Goal: Task Accomplishment & Management: Complete application form

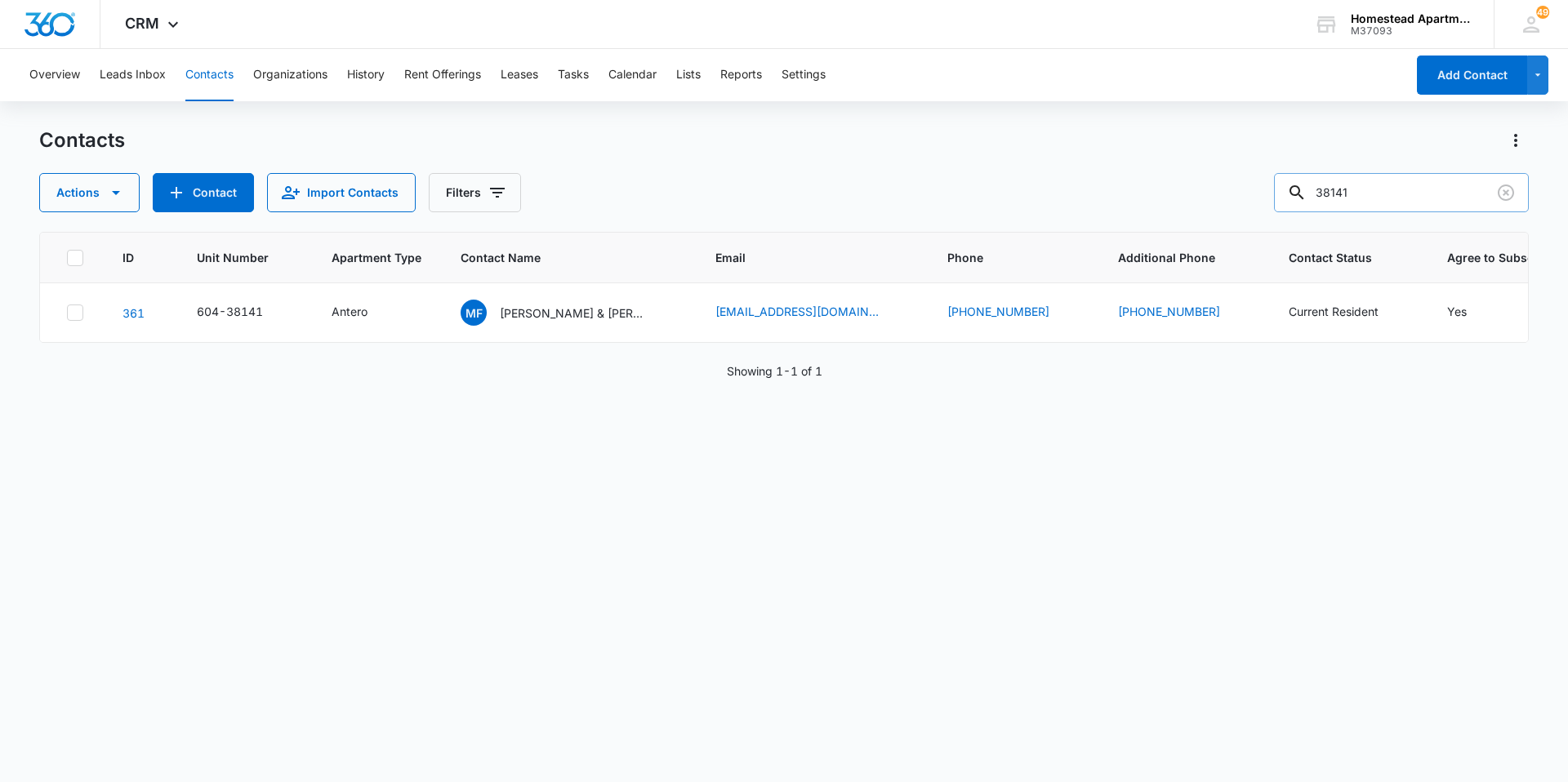
click at [1395, 189] on input "38141" at bounding box center [1401, 192] width 254 height 39
type input "38145"
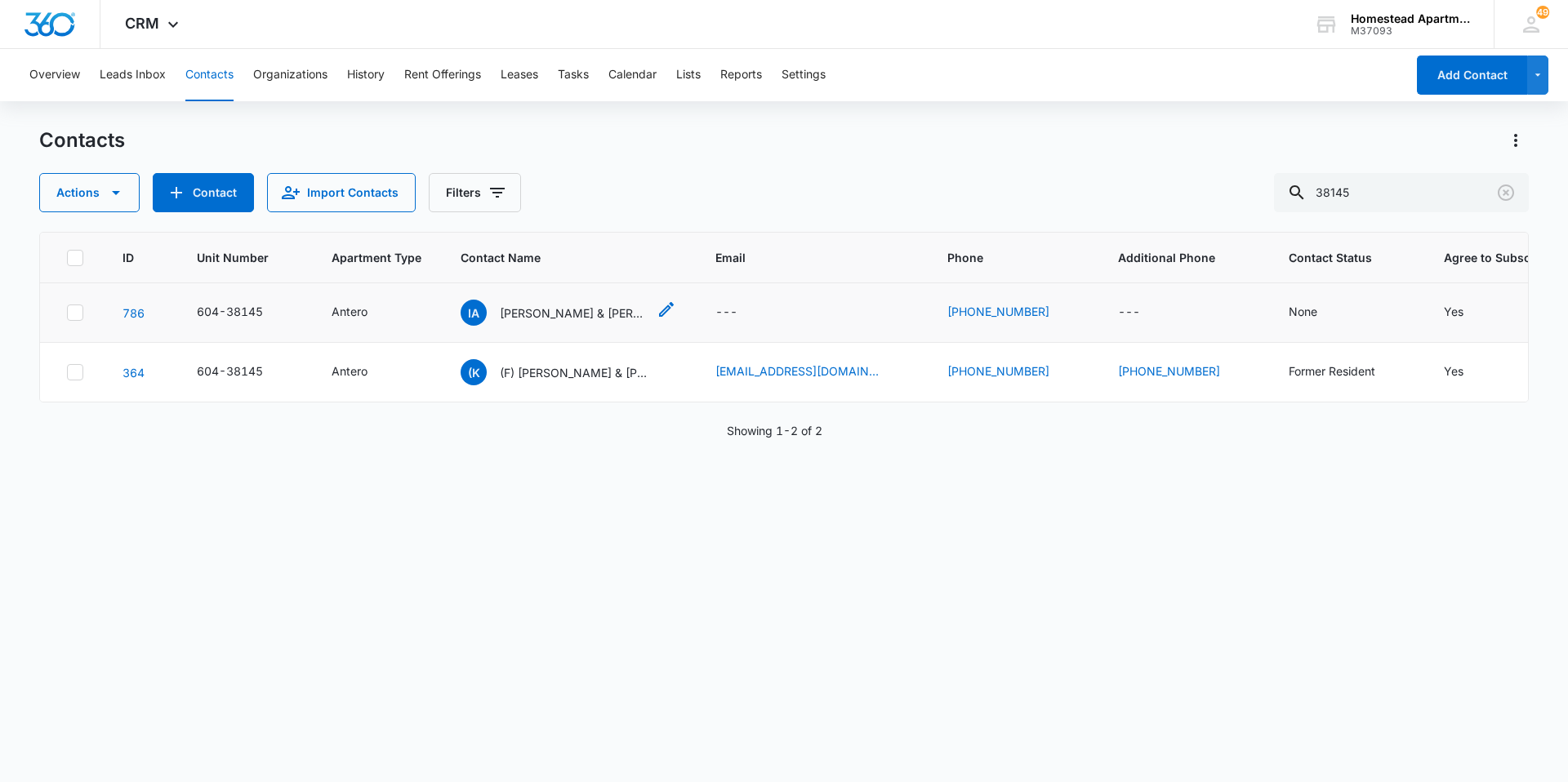
click at [573, 323] on div "IA [PERSON_NAME] & [PERSON_NAME]" at bounding box center [554, 313] width 186 height 26
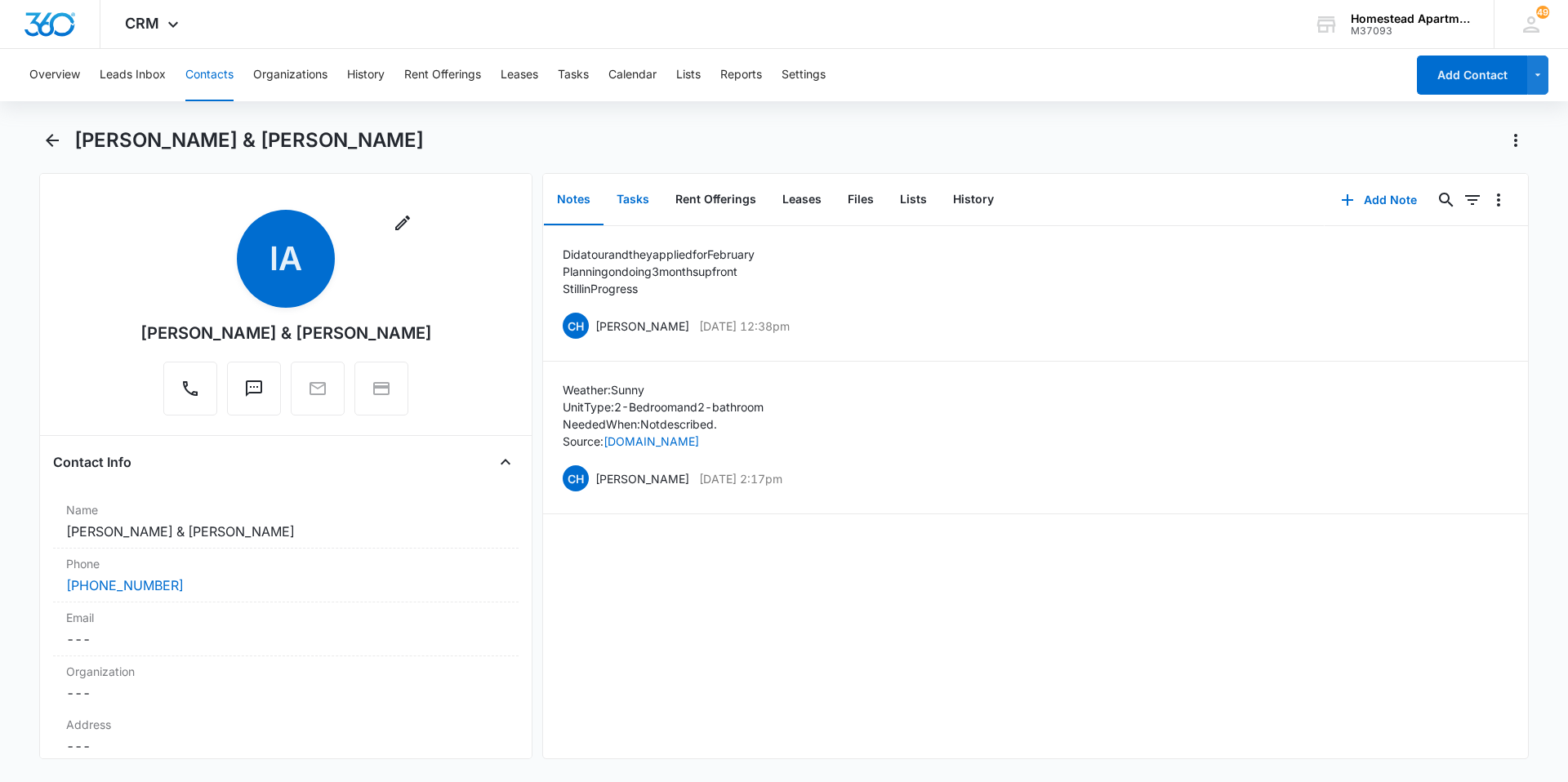
click at [629, 224] on button "Tasks" at bounding box center [633, 200] width 59 height 51
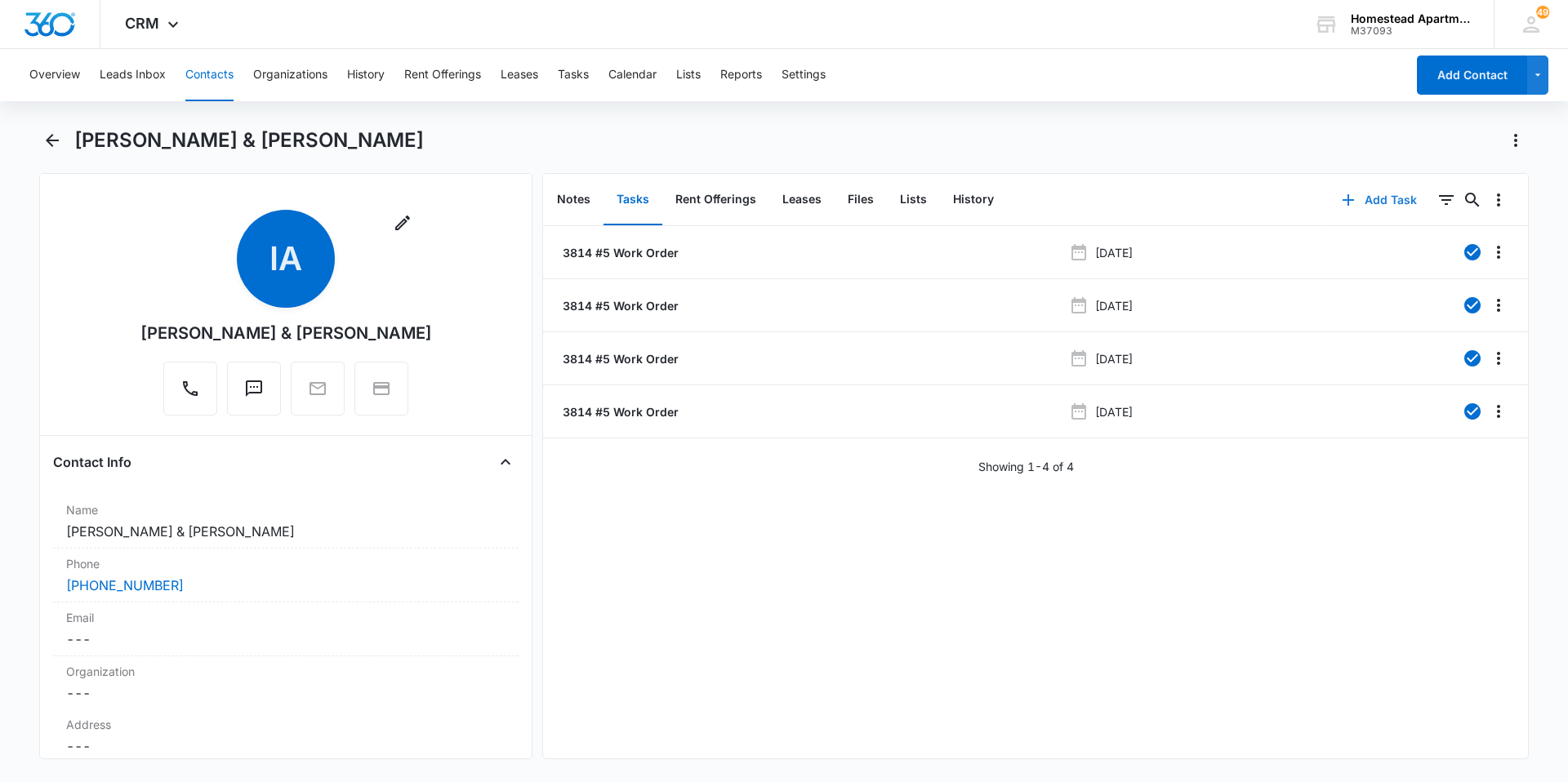
click at [1367, 206] on button "Add Task" at bounding box center [1378, 200] width 108 height 39
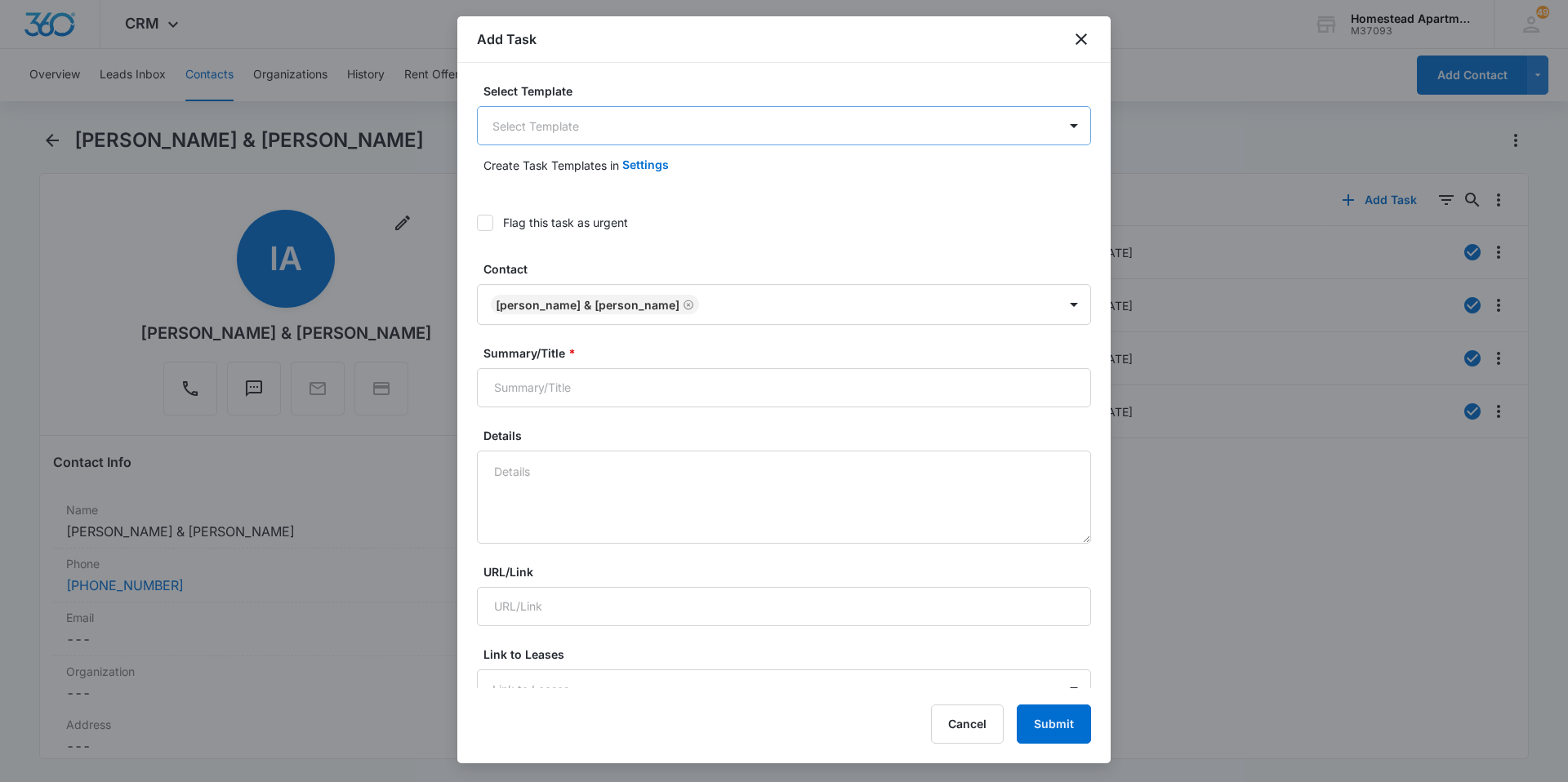
click at [582, 140] on body "CRM Apps Reputation Websites Forms CRM Email Social Content Intelligence Files …" at bounding box center [784, 391] width 1568 height 782
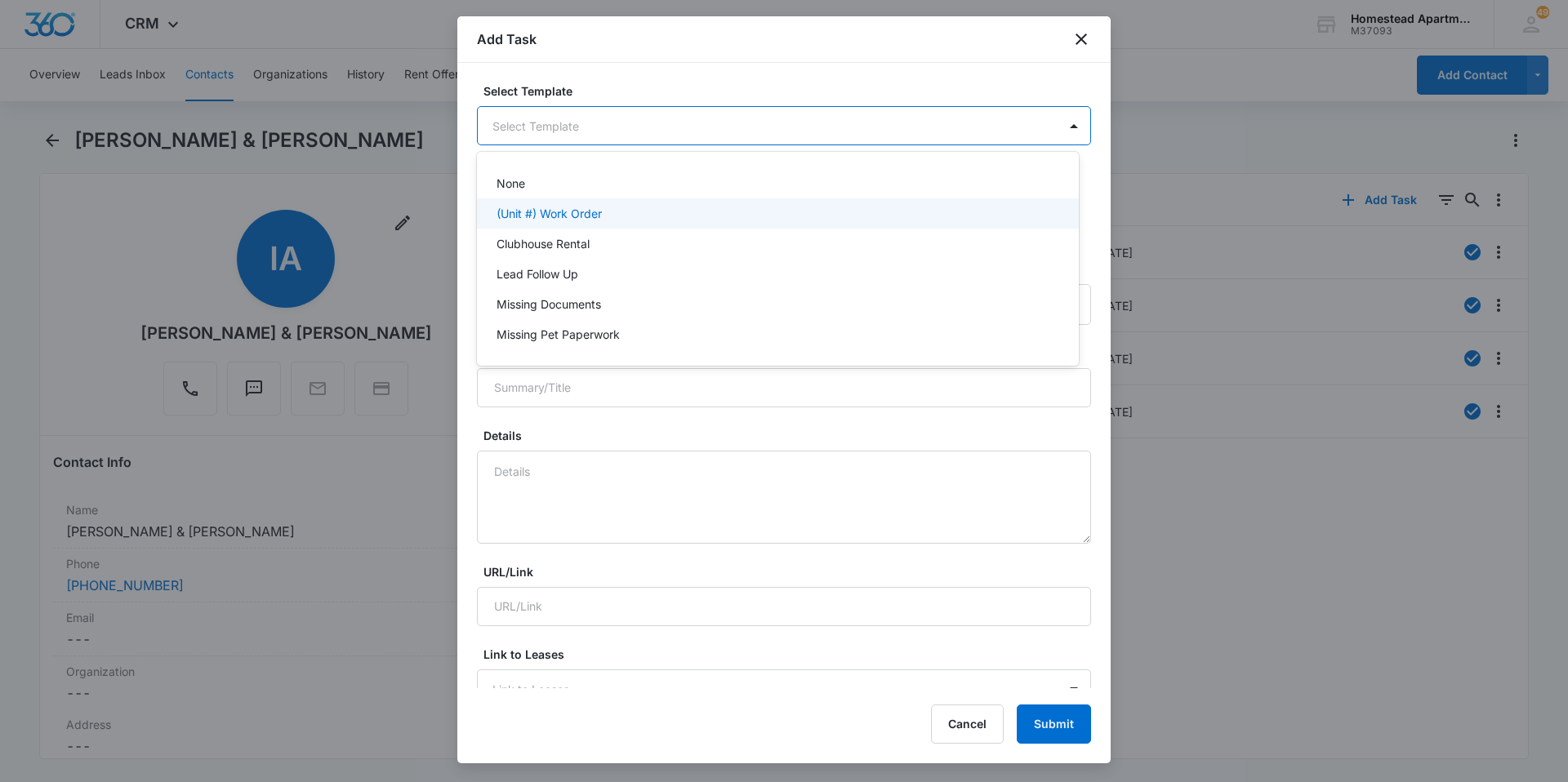
click at [533, 220] on p "(Unit #) Work Order" at bounding box center [549, 214] width 105 height 18
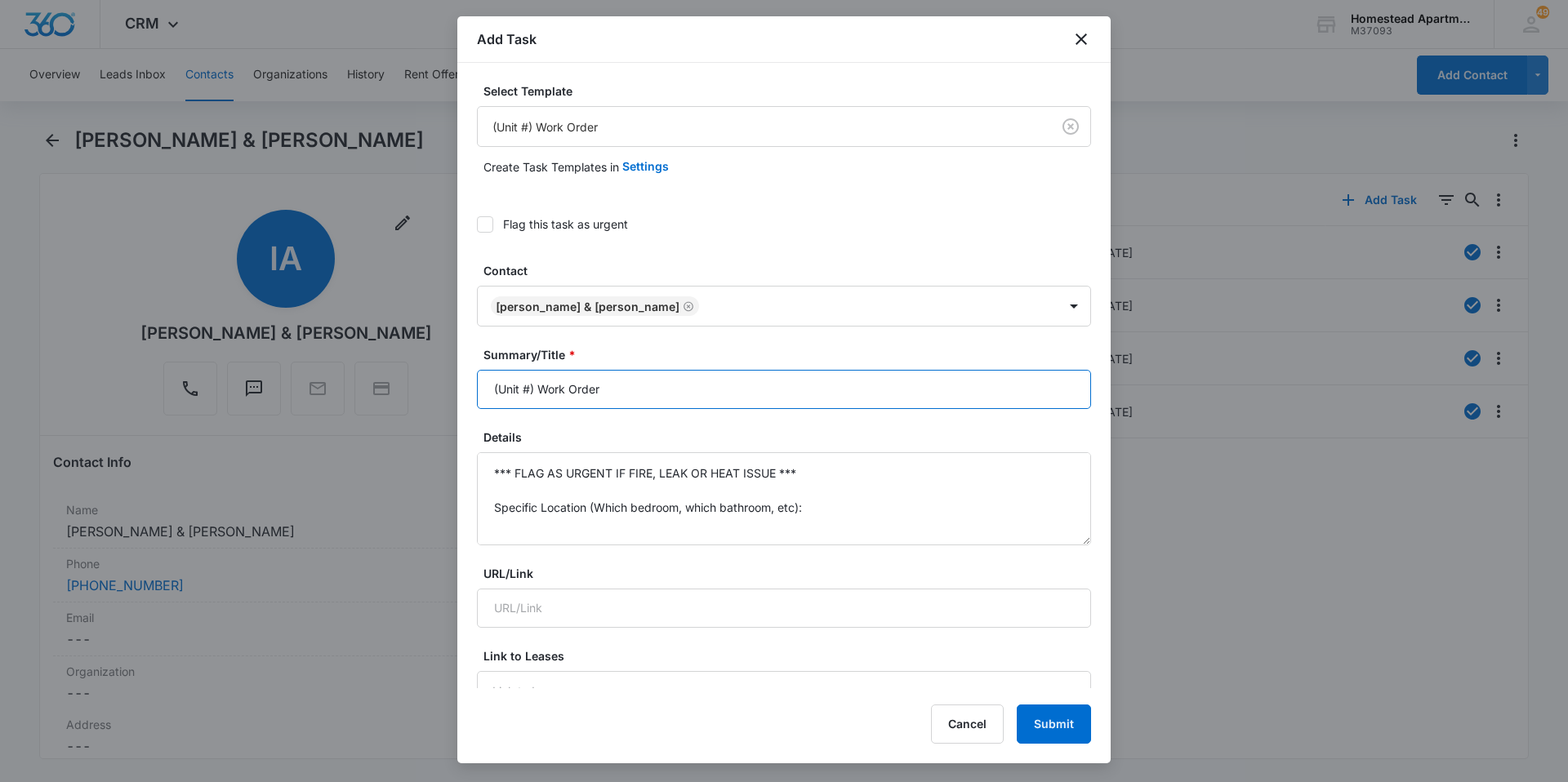
drag, startPoint x: 533, startPoint y: 388, endPoint x: 460, endPoint y: 383, distance: 73.2
click at [460, 383] on div "Select Template (Unit #) Work Order Create Task Templates in Settings Flag this…" at bounding box center [784, 376] width 653 height 626
type input "3814 #5 Work Order"
click at [564, 476] on textarea "*** FLAG AS URGENT IF FIRE, LEAK OR HEAT ISSUE *** Specific Location (Which bed…" at bounding box center [784, 499] width 614 height 93
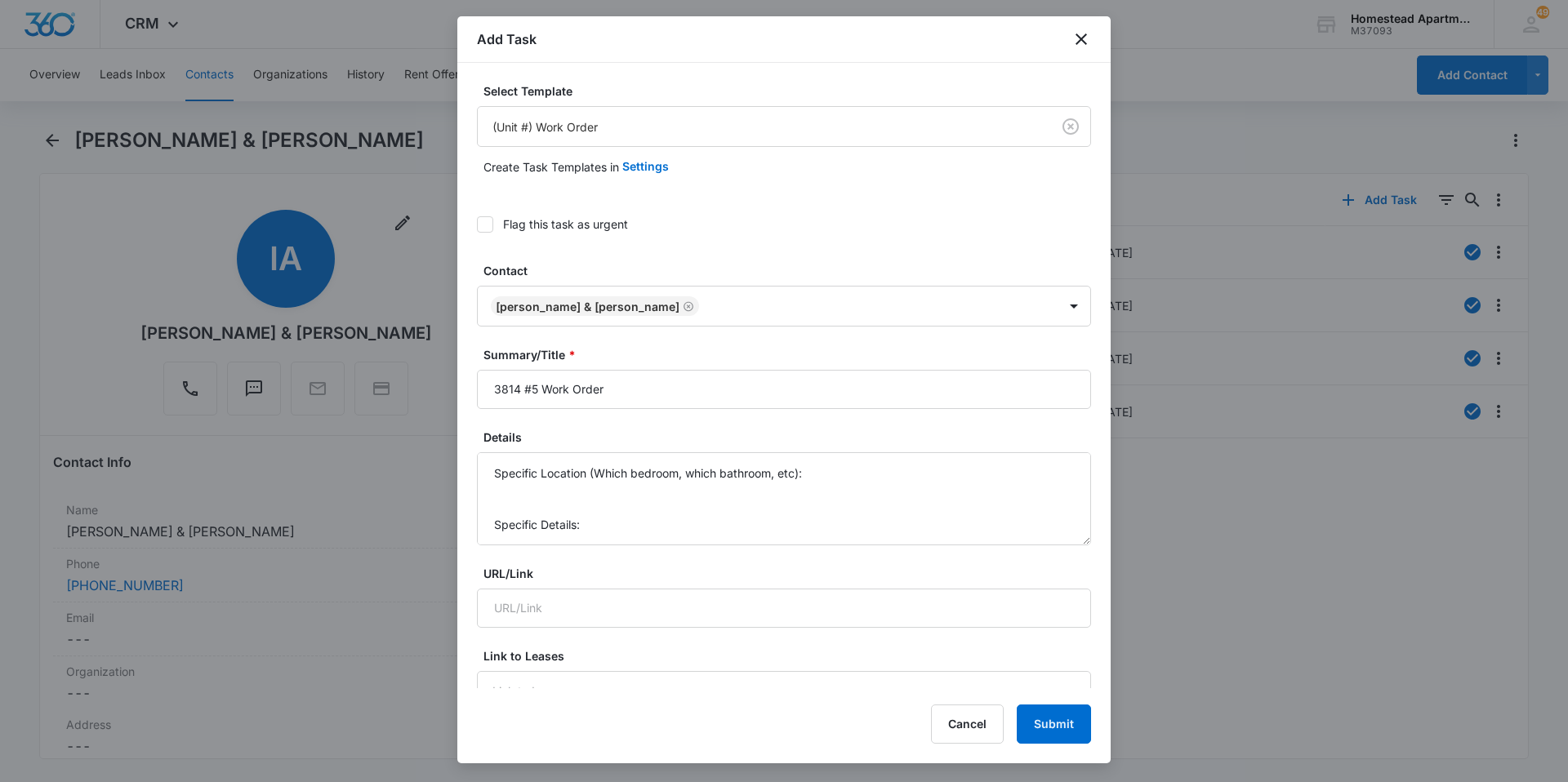
drag, startPoint x: 467, startPoint y: 520, endPoint x: 469, endPoint y: 498, distance: 22.1
click at [466, 518] on div "Select Template (Unit #) Work Order Create Task Templates in Settings Flag this…" at bounding box center [784, 376] width 653 height 626
click at [536, 511] on textarea "*** FLAG AS URGENT IF FIRE, LEAK OR HEAT ISSUE *** Specific Location (Which bed…" at bounding box center [784, 499] width 614 height 93
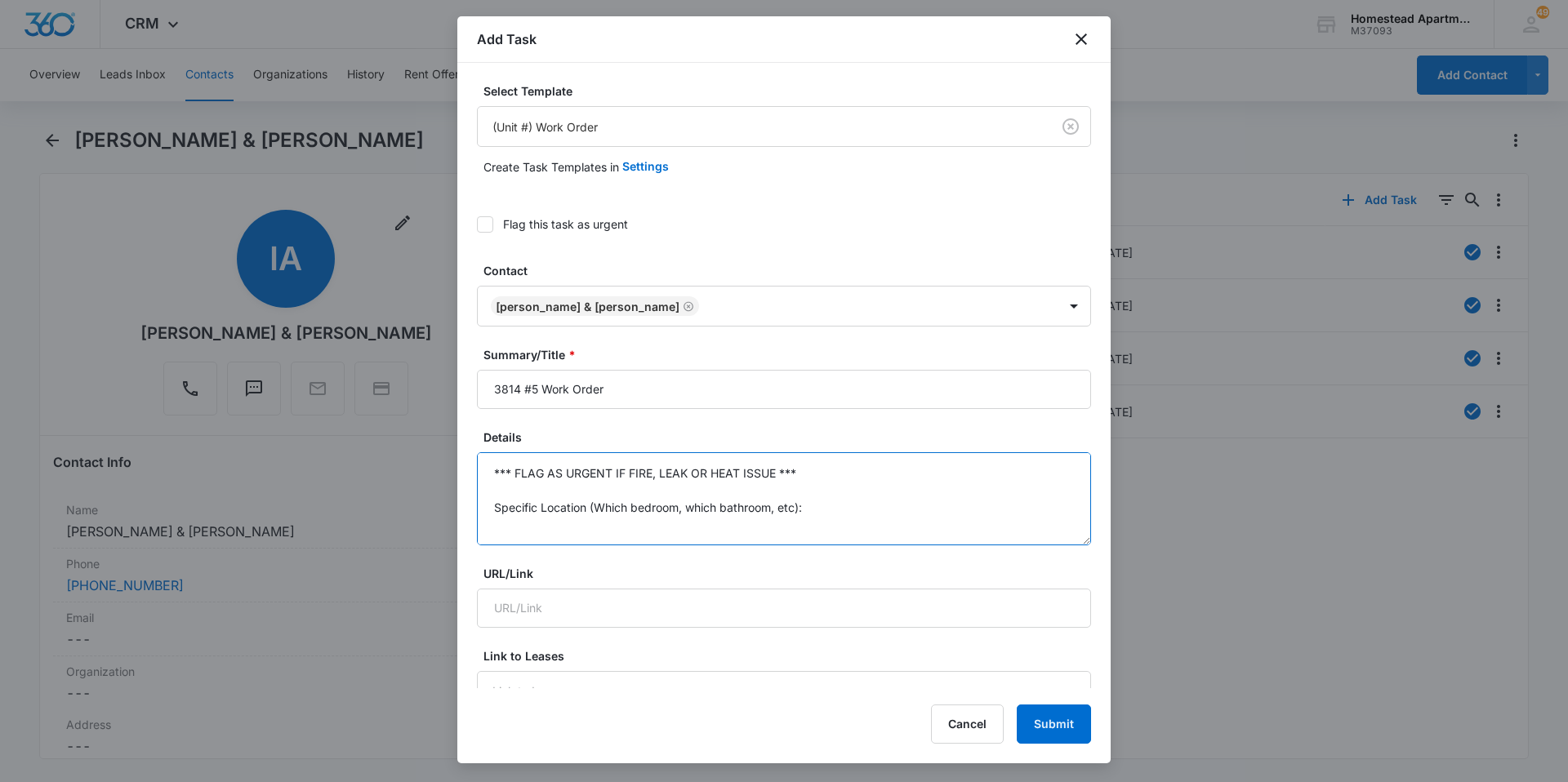
drag, startPoint x: 543, startPoint y: 492, endPoint x: 394, endPoint y: 388, distance: 181.7
click at [394, 388] on body "CRM Apps Reputation Websites Forms CRM Email Social Content Intelligence Files …" at bounding box center [784, 391] width 1568 height 782
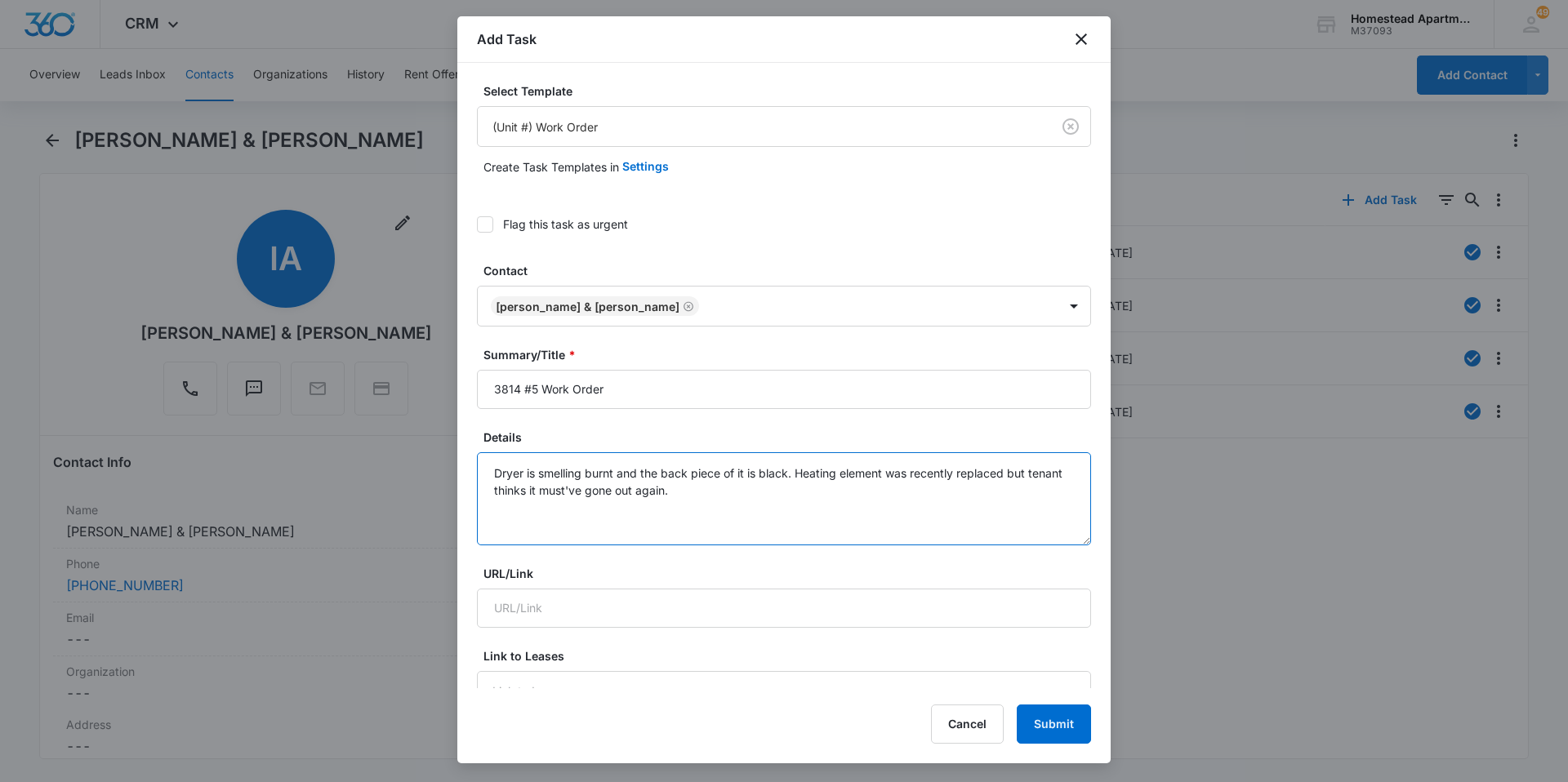
click at [716, 520] on textarea "Dryer is smelling burnt and the back piece of it is black. Heating element was …" at bounding box center [784, 499] width 614 height 93
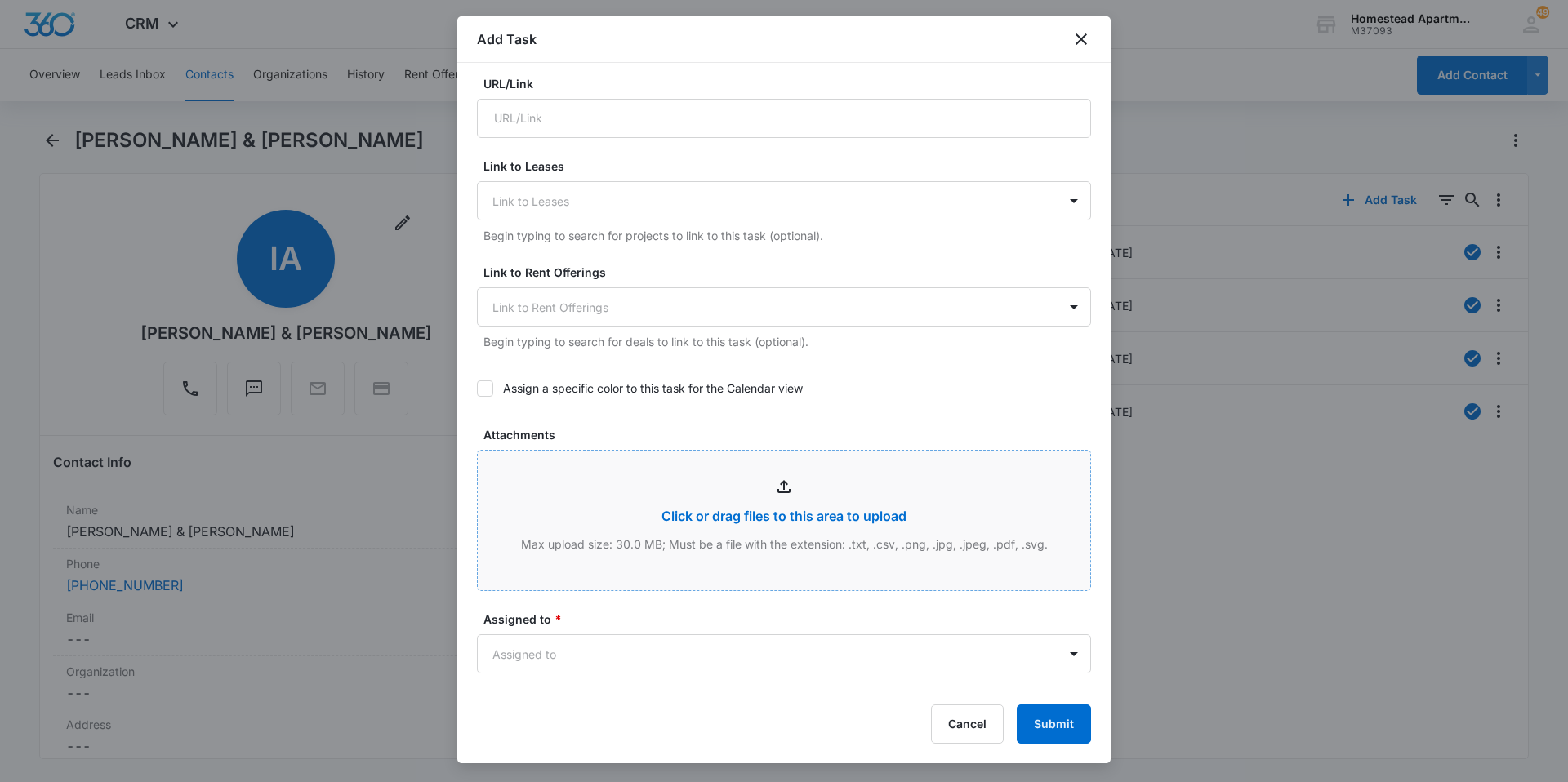
scroll to position [817, 0]
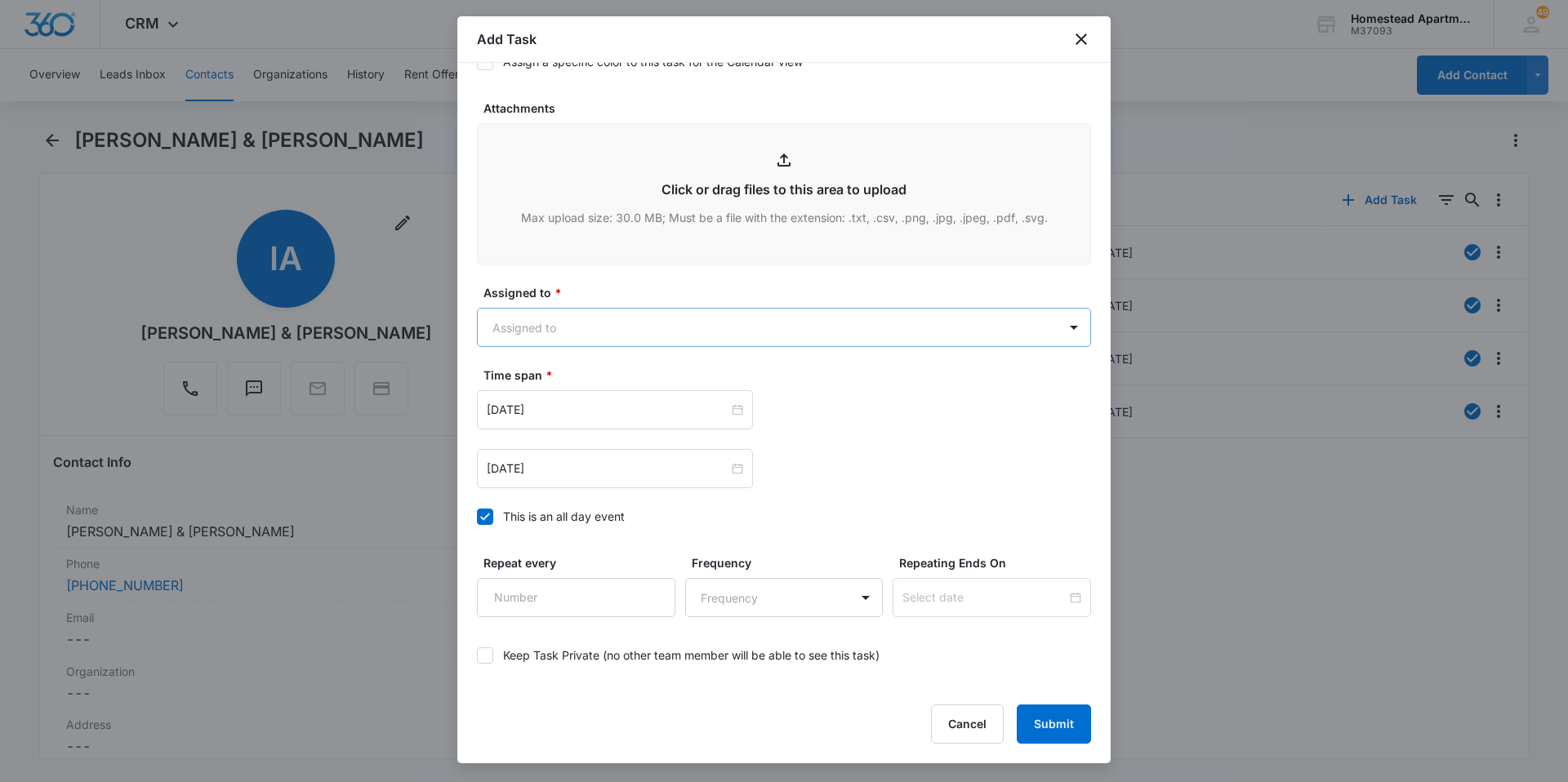
type textarea "Dryer is smelling burnt and the back piece of it is black. Heating element was …"
click at [575, 330] on body "CRM Apps Reputation Websites Forms CRM Email Social Content Intelligence Files …" at bounding box center [784, 391] width 1568 height 782
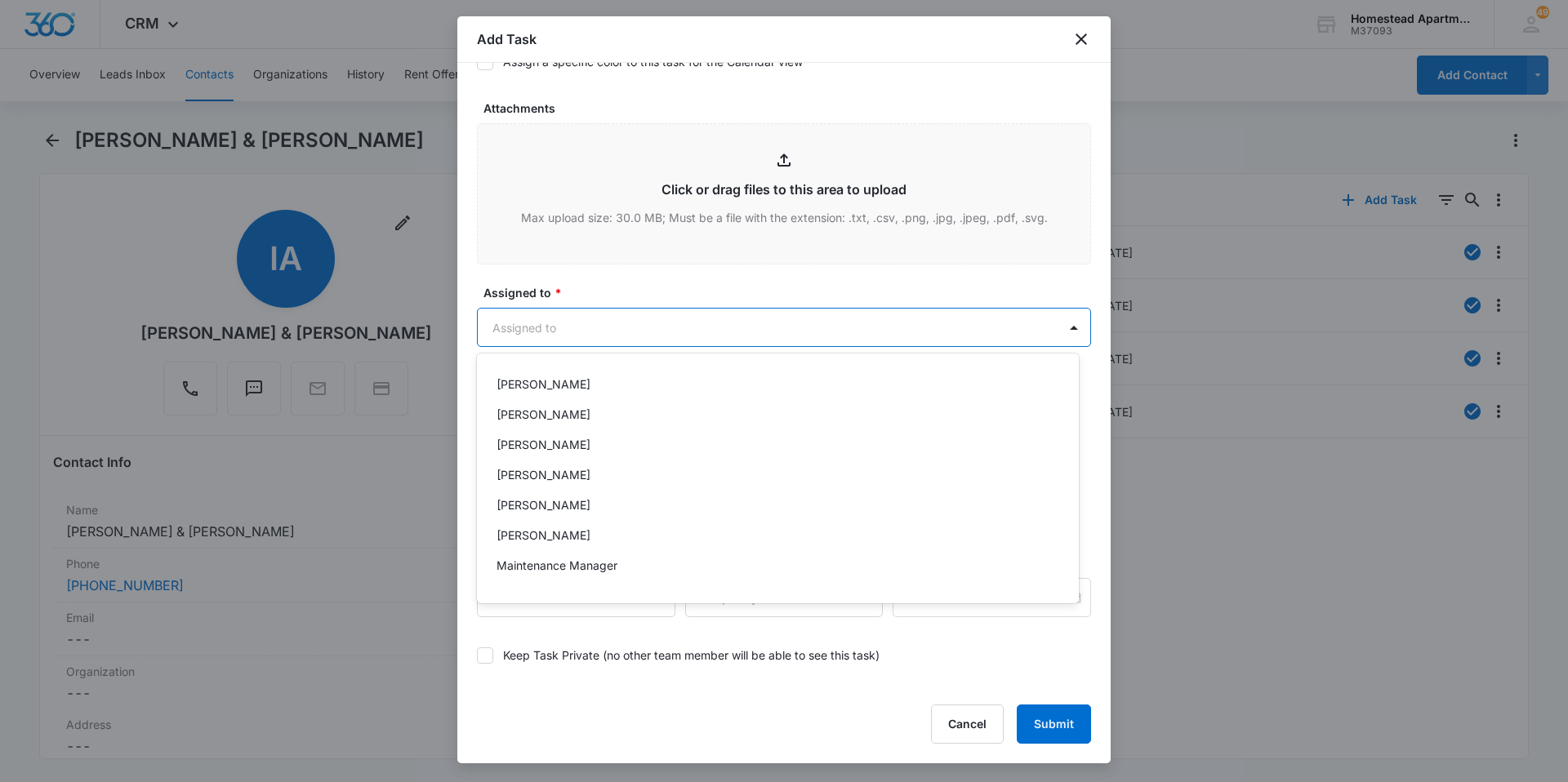
scroll to position [266, 0]
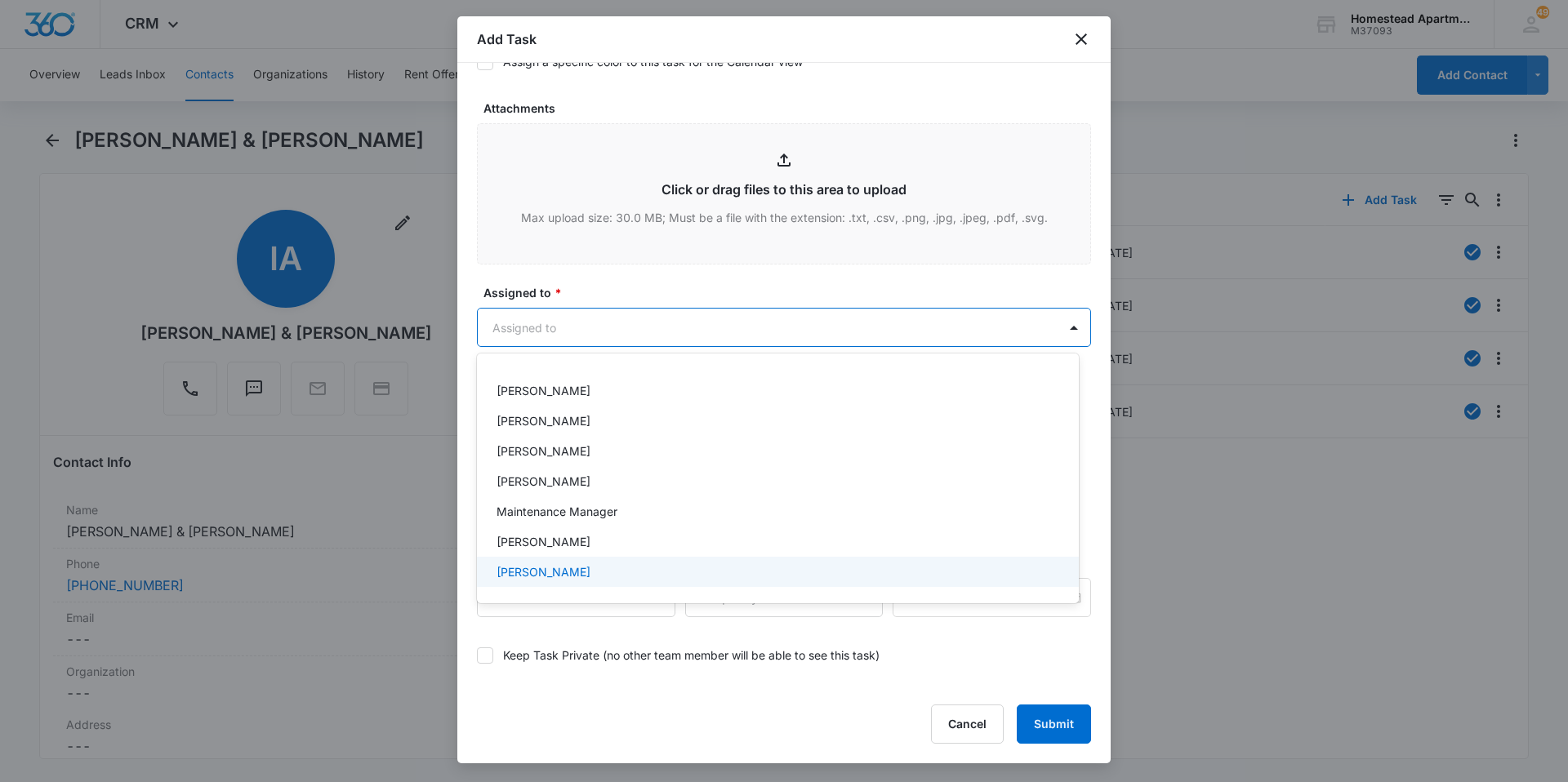
click at [556, 567] on p "[PERSON_NAME]" at bounding box center [543, 572] width 94 height 18
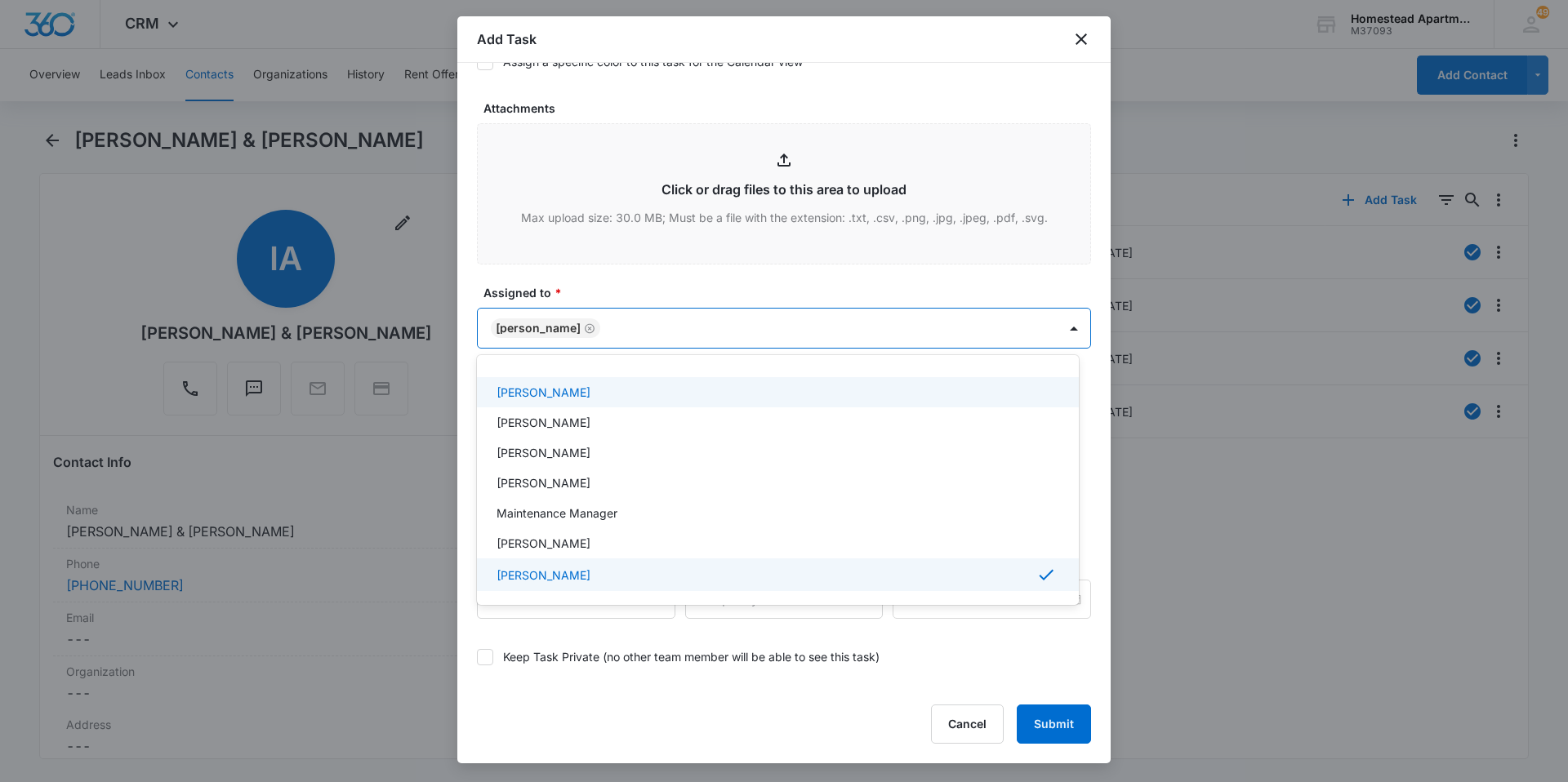
click at [595, 298] on div at bounding box center [784, 391] width 1568 height 782
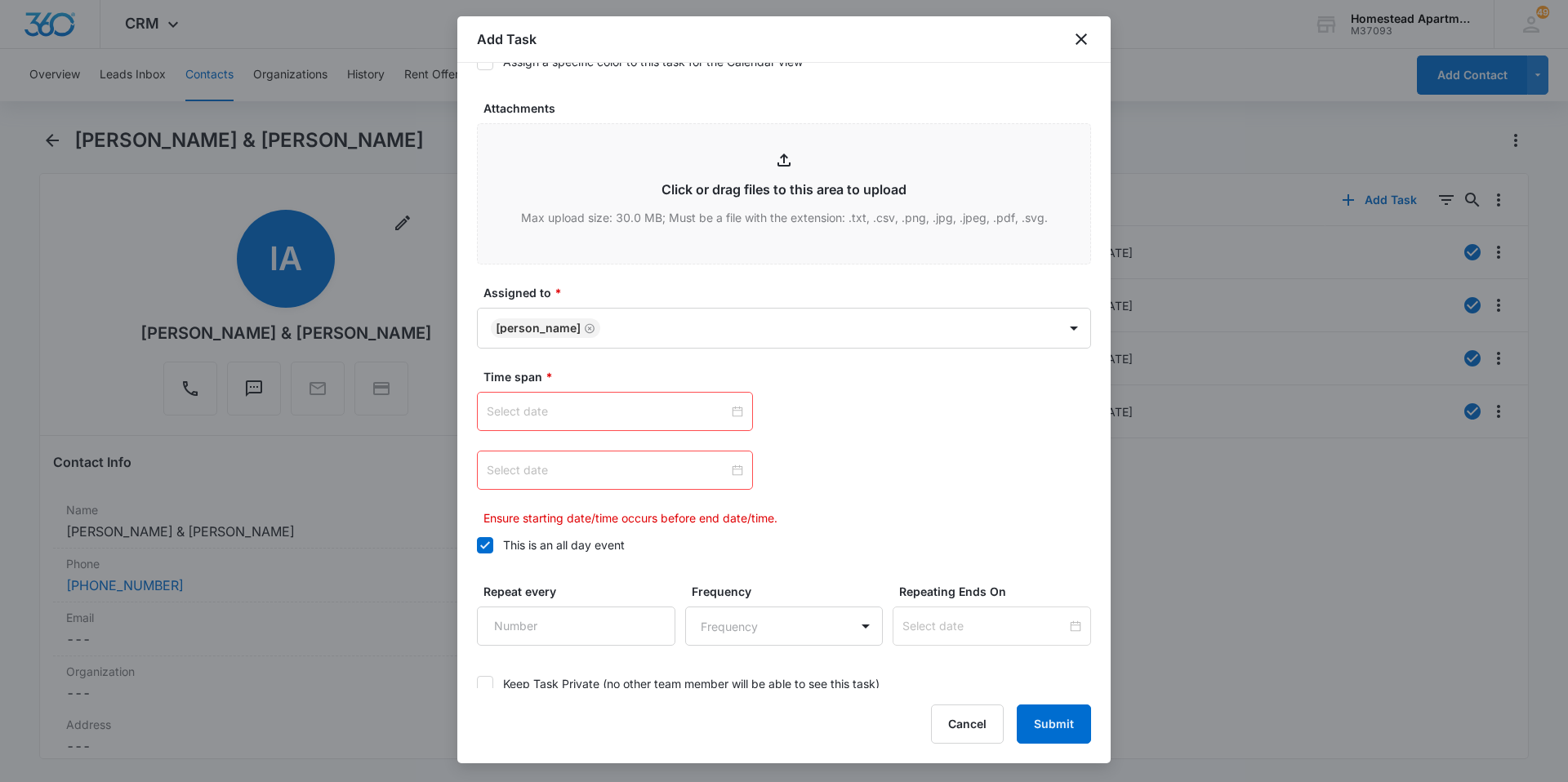
click at [702, 408] on input at bounding box center [607, 412] width 241 height 18
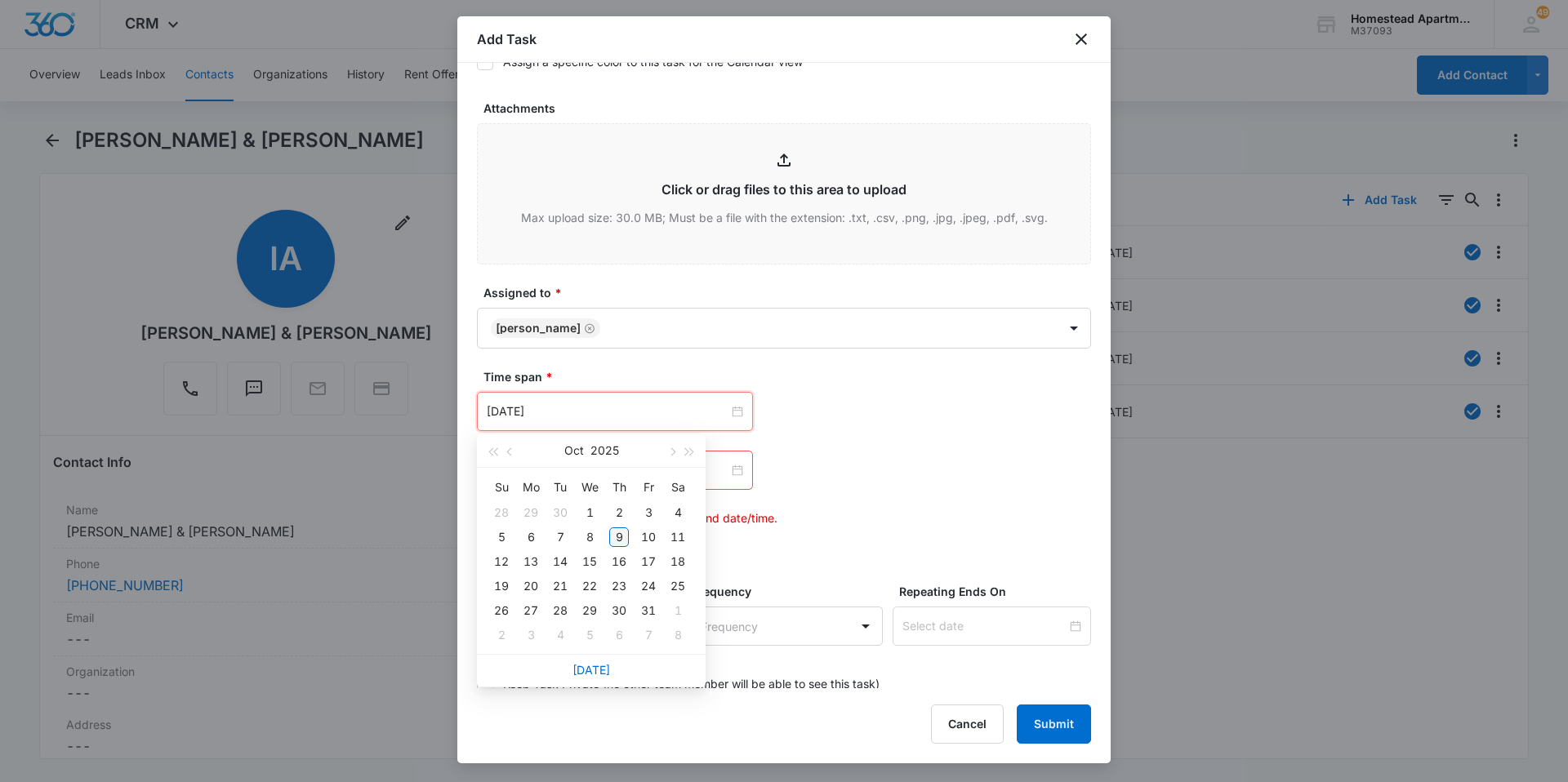
type input "[DATE]"
click at [618, 539] on div "9" at bounding box center [619, 537] width 19 height 19
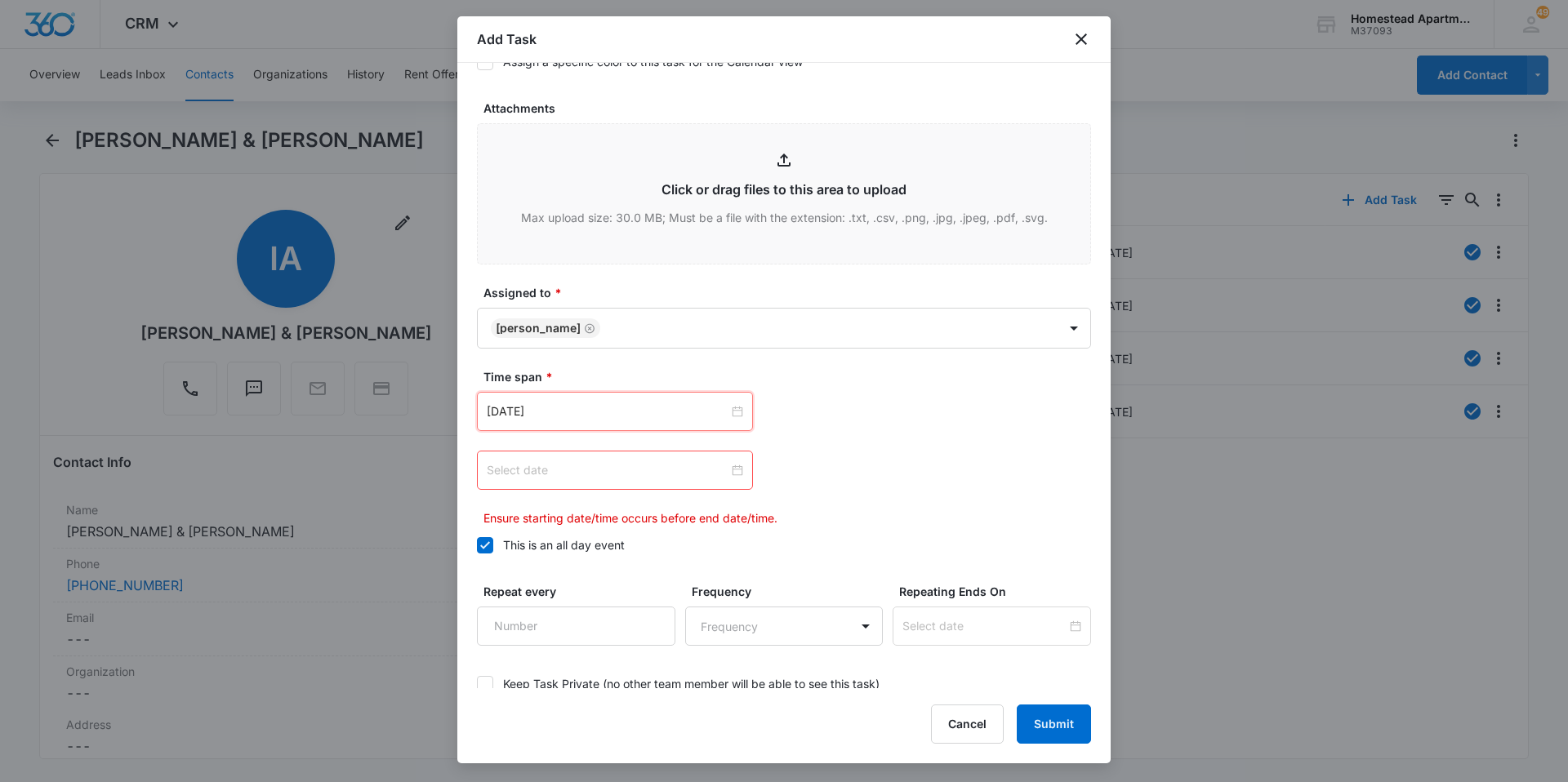
click at [625, 469] on input at bounding box center [607, 470] width 241 height 18
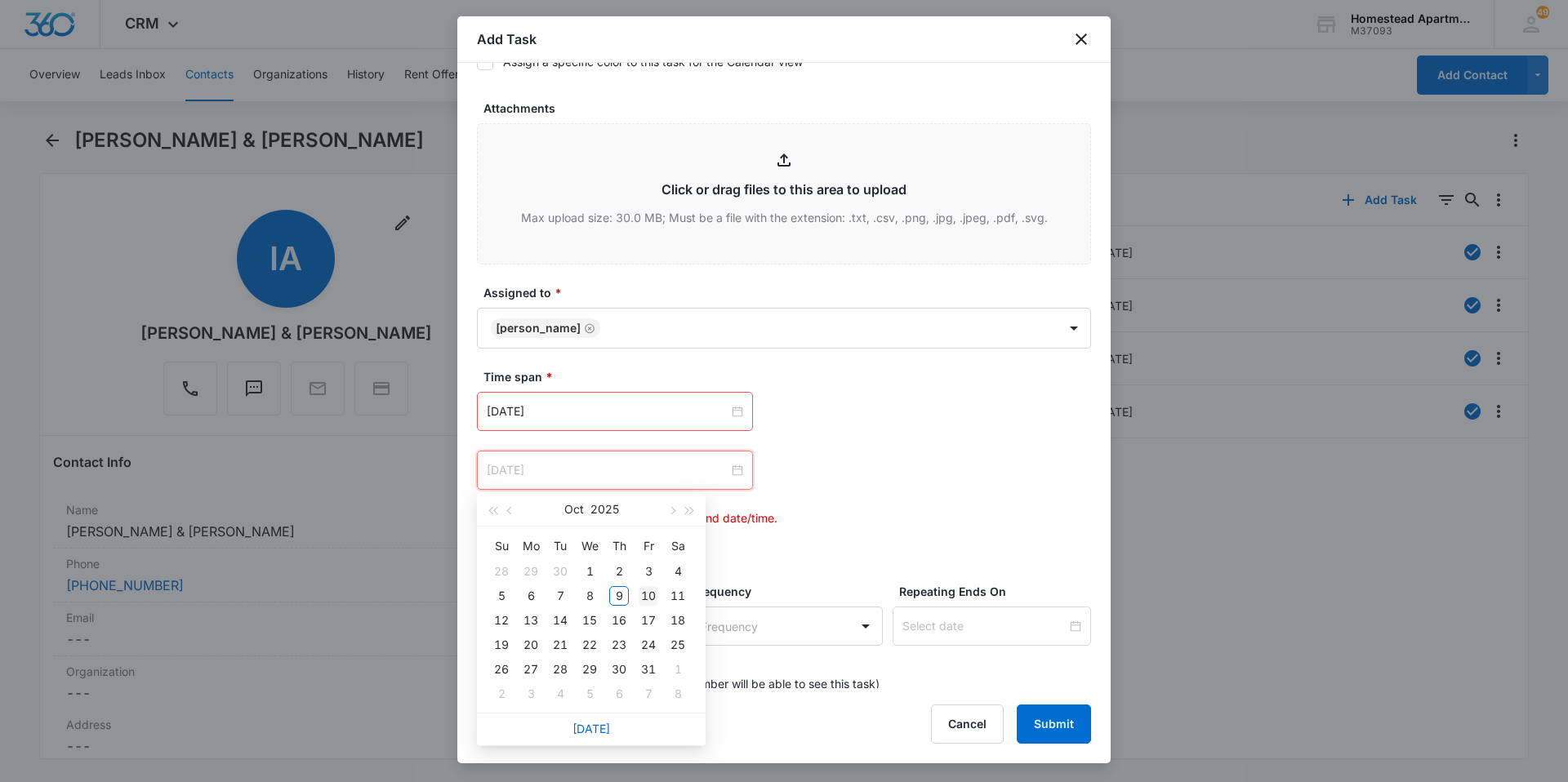
type input "[DATE]"
click at [653, 594] on div "10" at bounding box center [648, 596] width 19 height 19
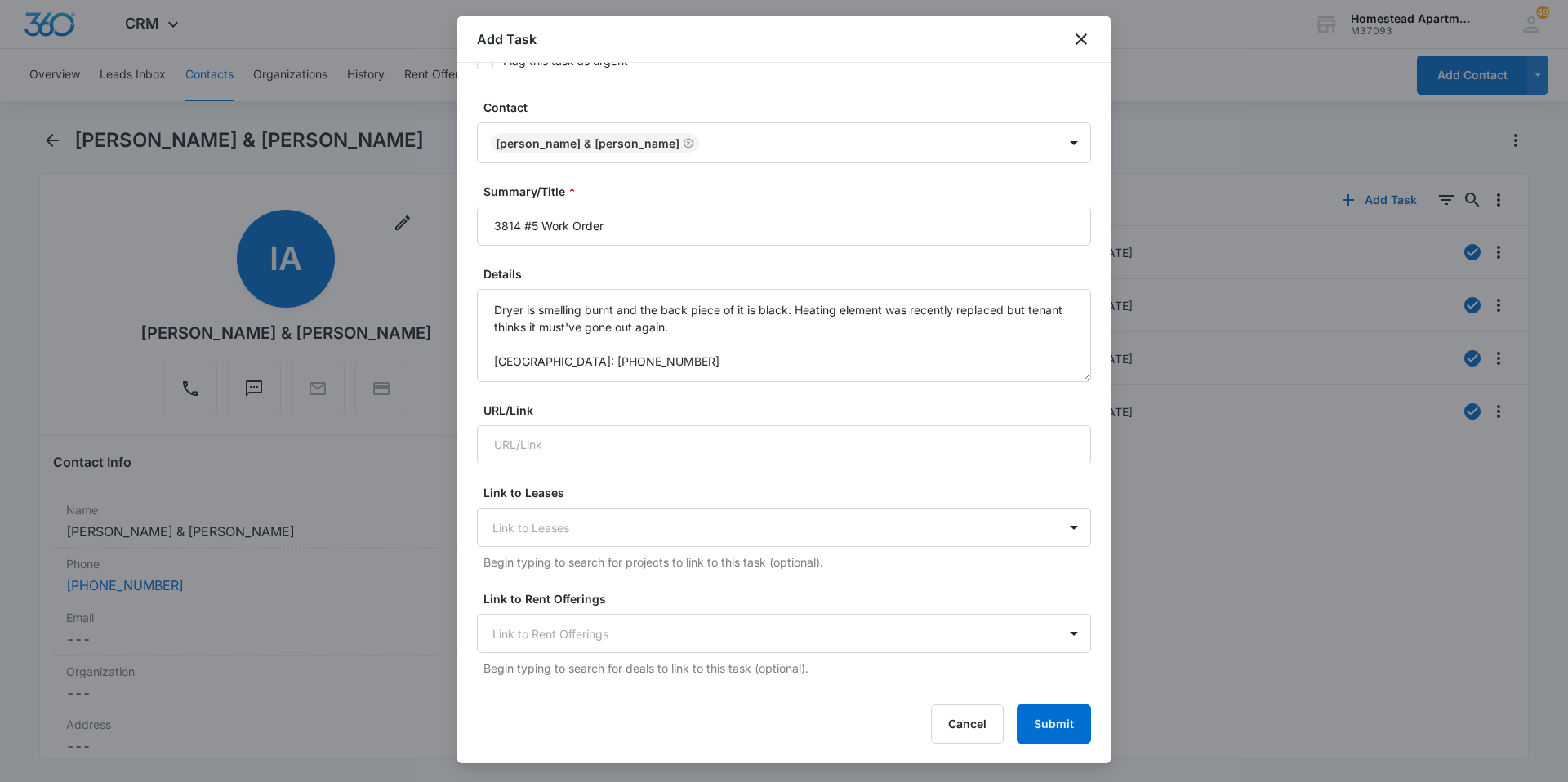
scroll to position [0, 0]
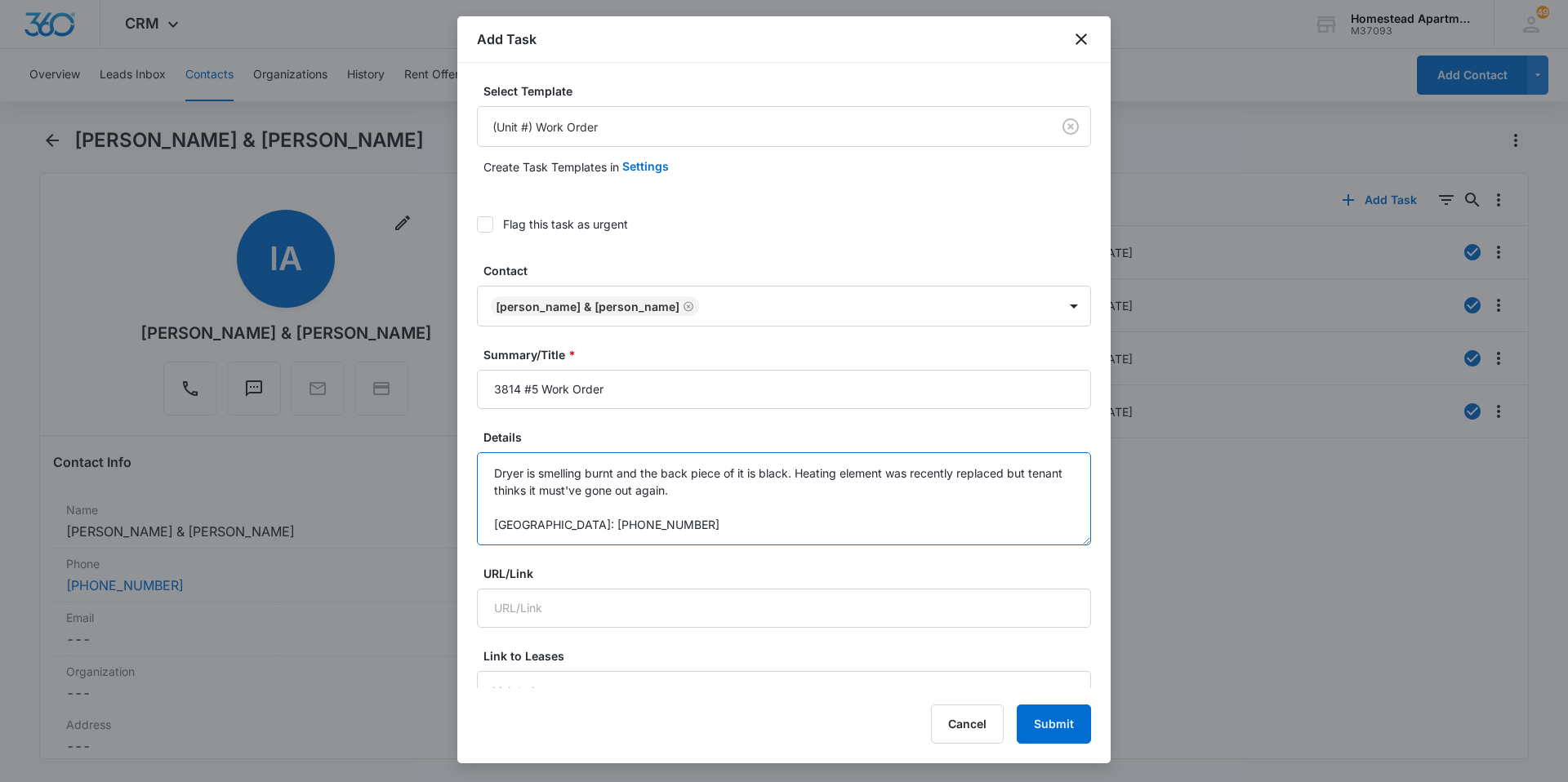
click at [677, 533] on textarea "Dryer is smelling burnt and the back piece of it is black. Heating element was …" at bounding box center [784, 499] width 614 height 93
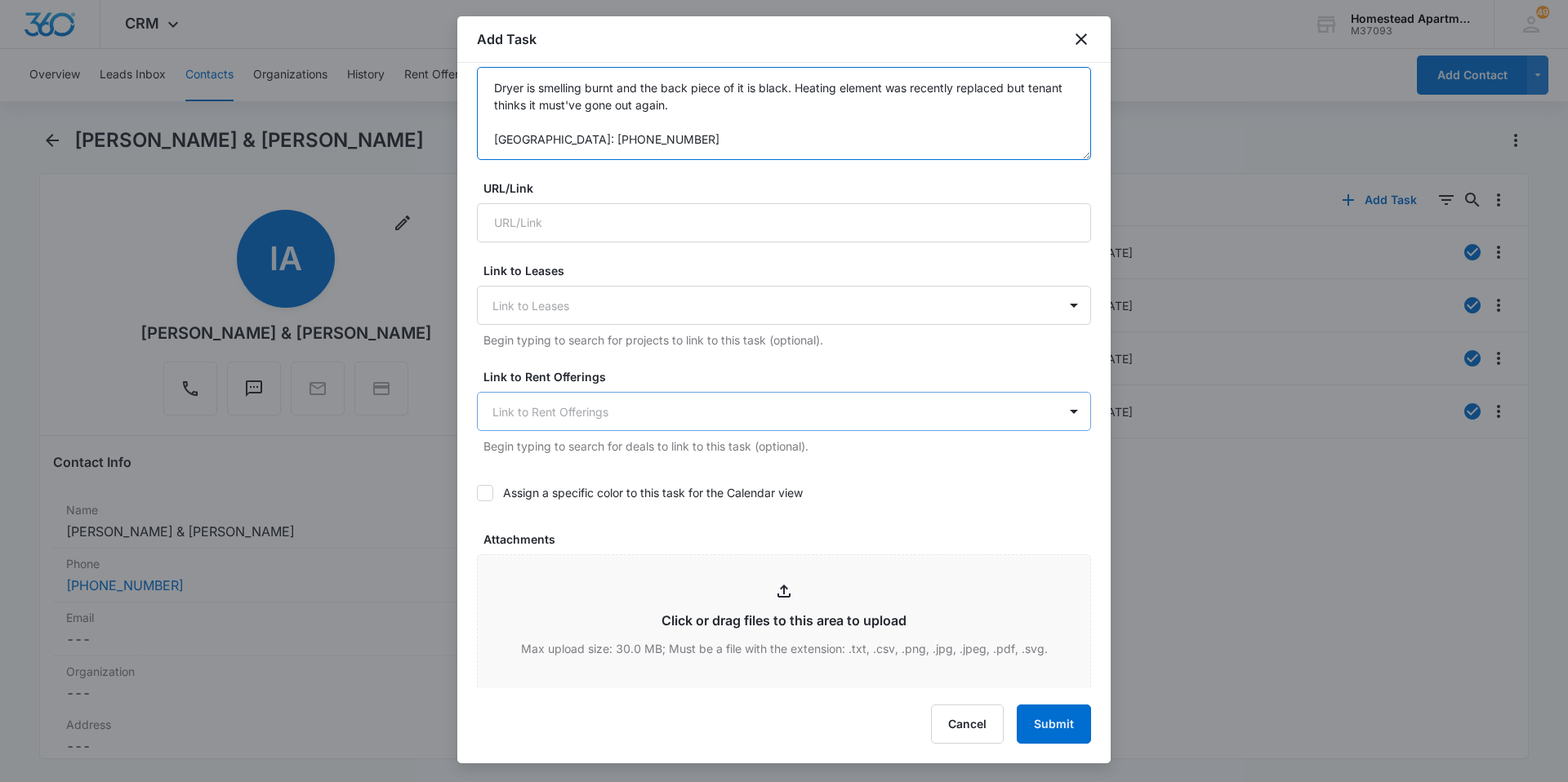
scroll to position [151, 0]
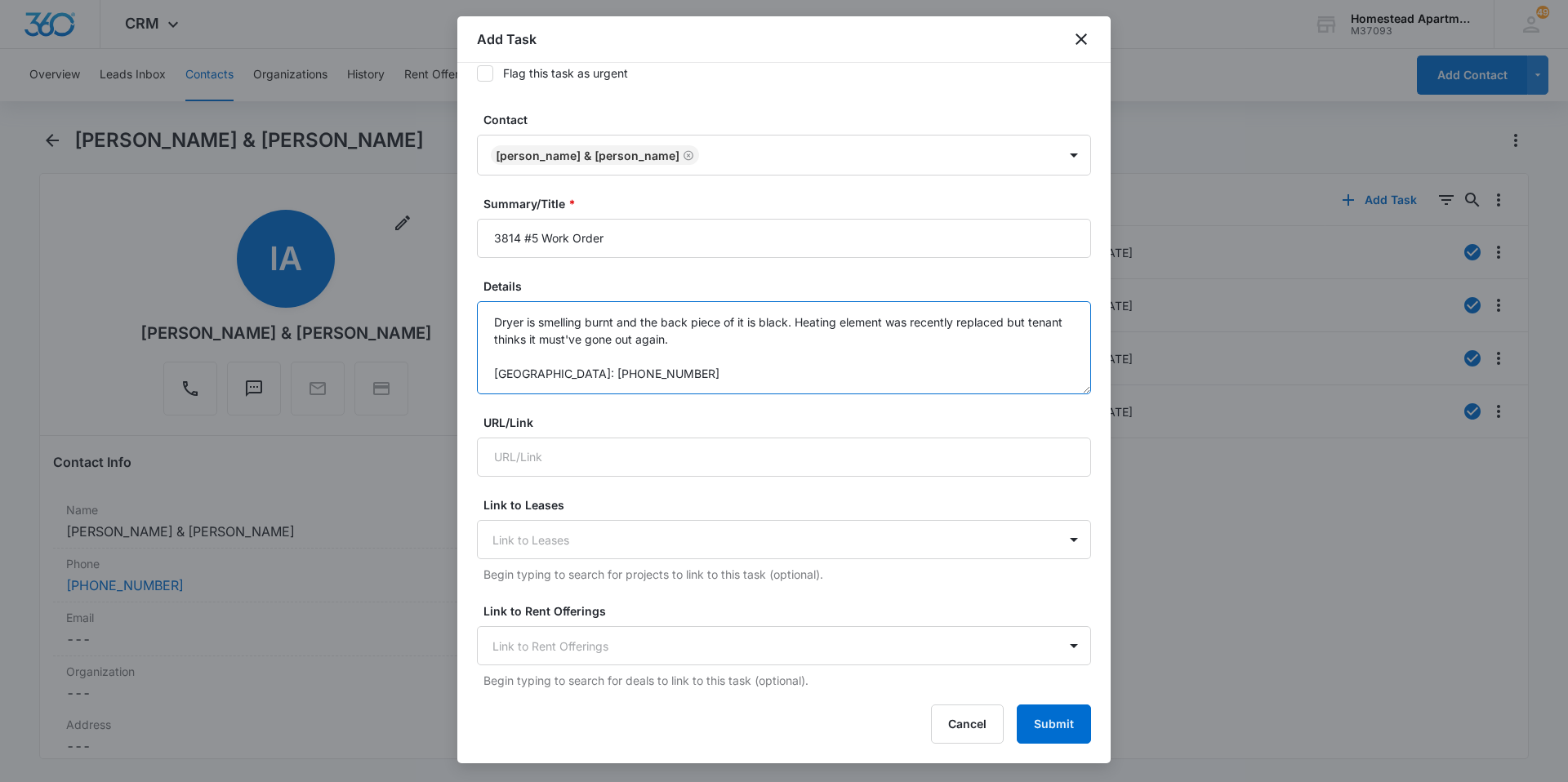
click at [791, 349] on textarea "Dryer is smelling burnt and the back piece of it is black. Heating element was …" at bounding box center [784, 348] width 614 height 93
click at [763, 329] on textarea "Dryer is smelling burnt and the back piece of it is black. Heating element was …" at bounding box center [784, 348] width 614 height 93
click at [720, 341] on textarea "Dryer is smelling burnt and the back piece of it is black. Heating element was …" at bounding box center [784, 348] width 614 height 93
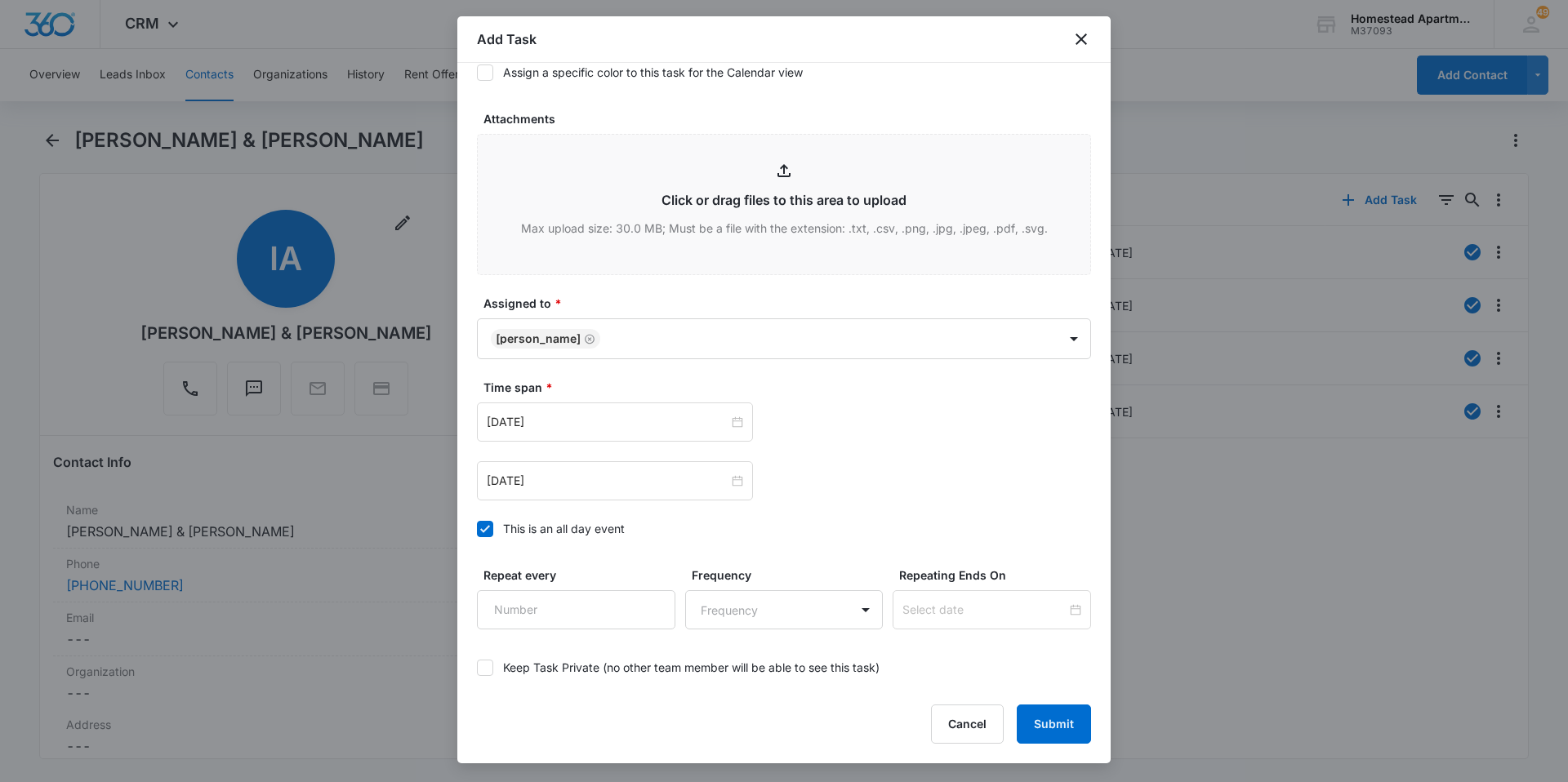
scroll to position [886, 0]
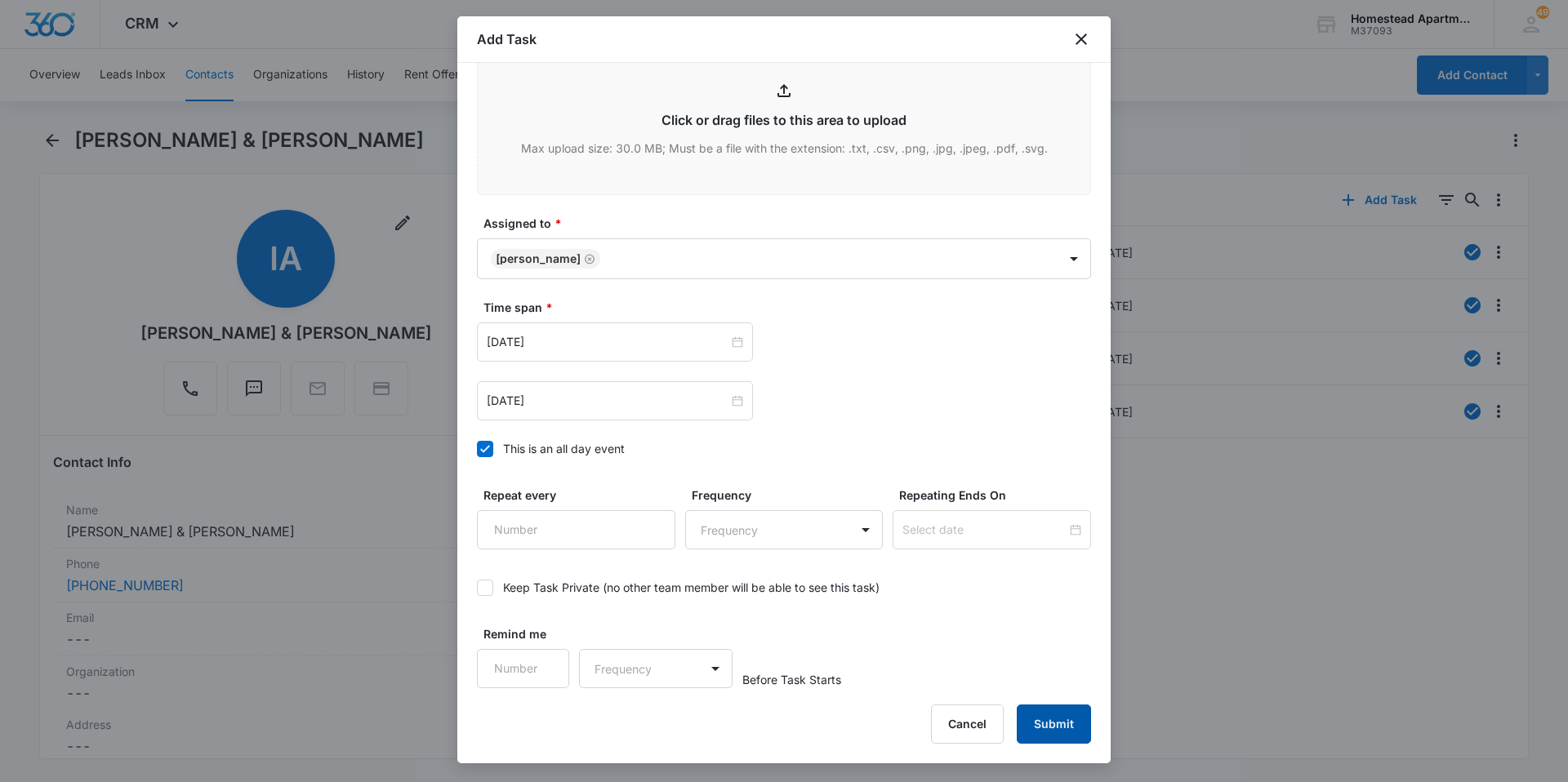
type textarea "Dryer is smelling burnt and the back piece of it is black. Heating element was …"
click at [1037, 722] on button "Submit" at bounding box center [1054, 724] width 75 height 39
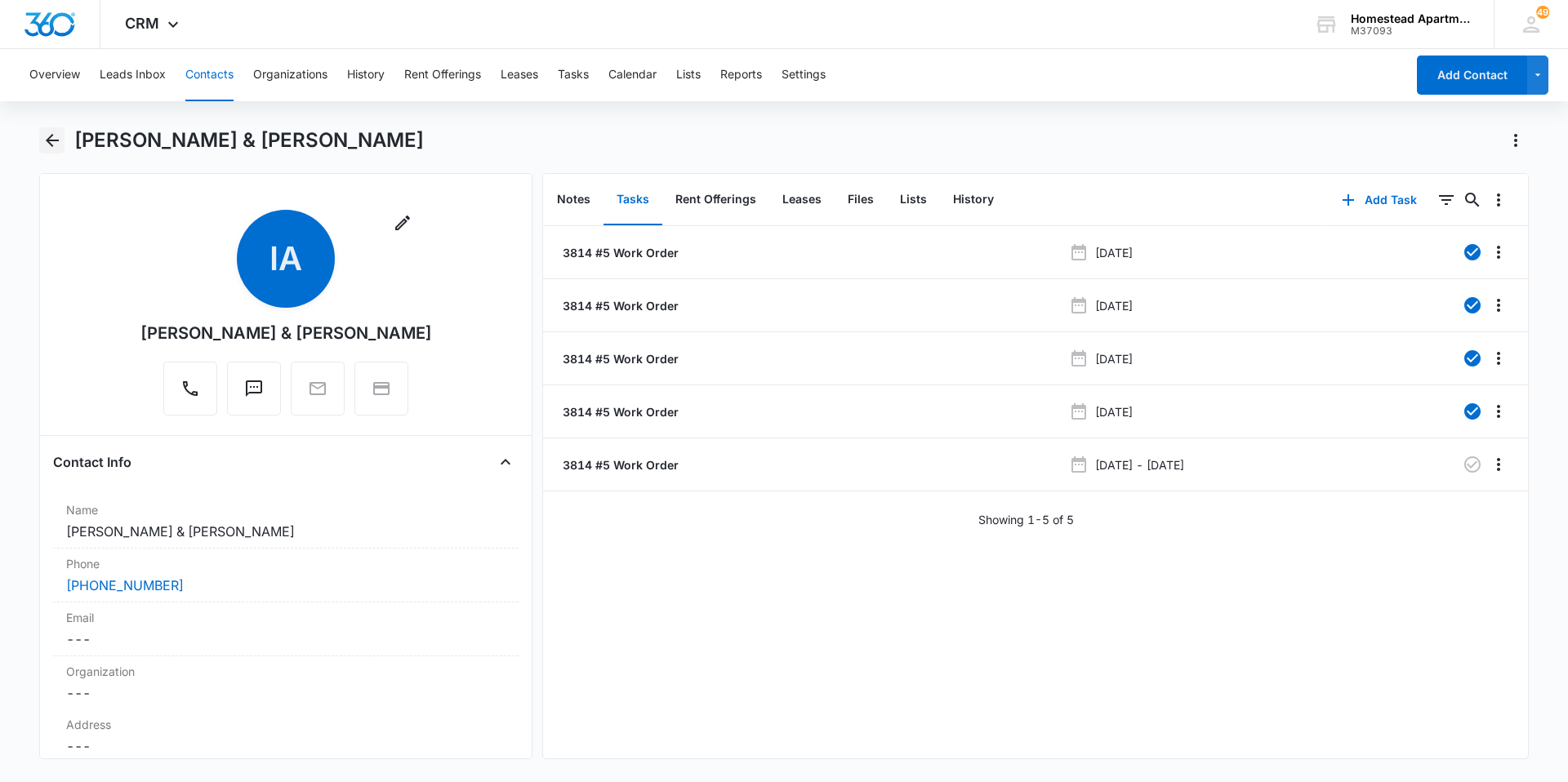
click at [53, 144] on icon "Back" at bounding box center [52, 140] width 19 height 19
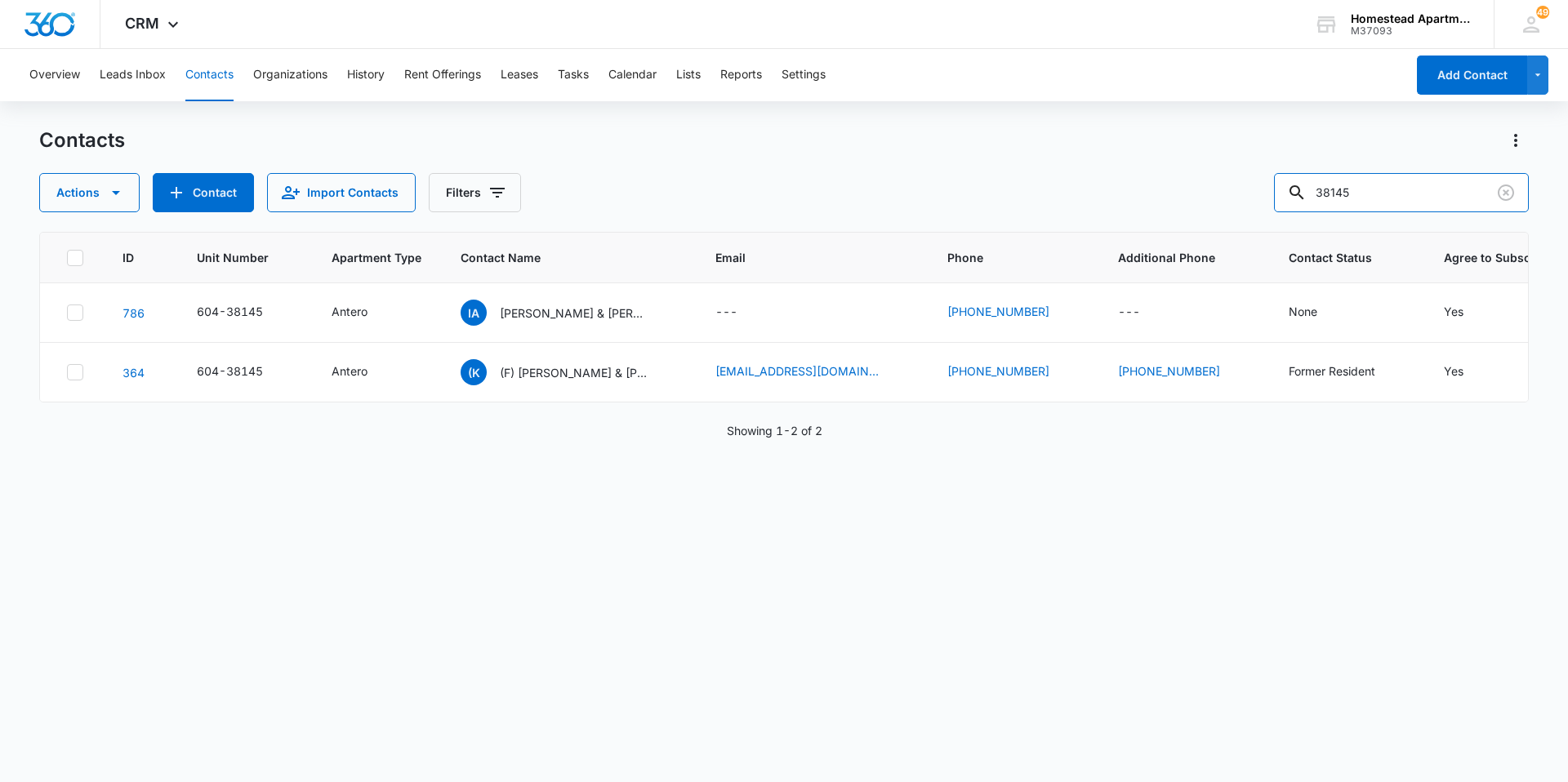
drag, startPoint x: 1383, startPoint y: 183, endPoint x: 1275, endPoint y: 186, distance: 108.0
click at [1275, 186] on div "Actions Contact Import Contacts Filters 38145" at bounding box center [784, 192] width 1489 height 39
click at [612, 418] on div "ID Unit Number Apartment Type Contact Name Email Phone Additional Phone Contact…" at bounding box center [784, 496] width 1489 height 529
click at [570, 309] on p "[PERSON_NAME] & [PERSON_NAME]" at bounding box center [574, 313] width 147 height 18
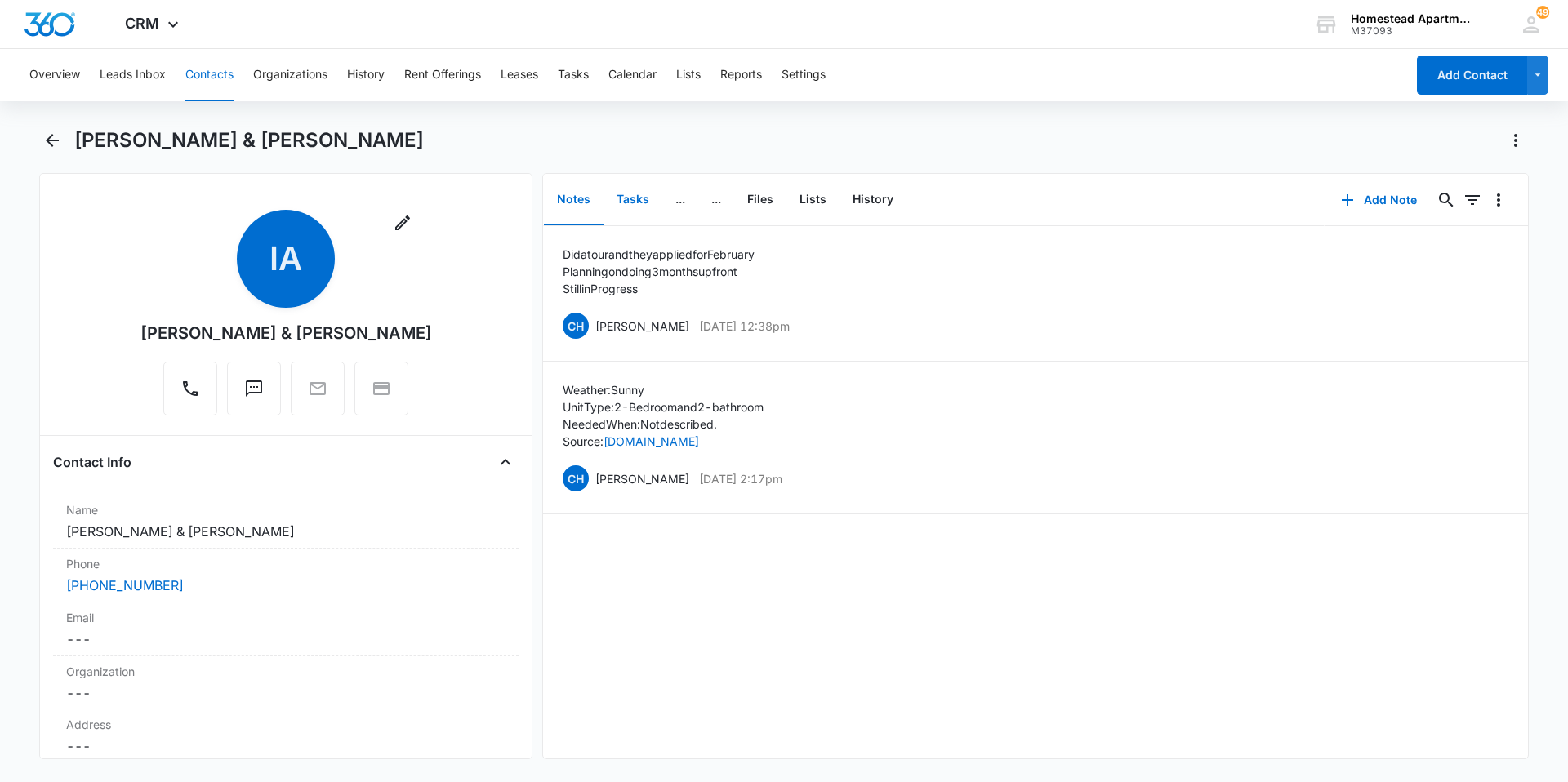
click at [641, 200] on button "Tasks" at bounding box center [633, 200] width 59 height 51
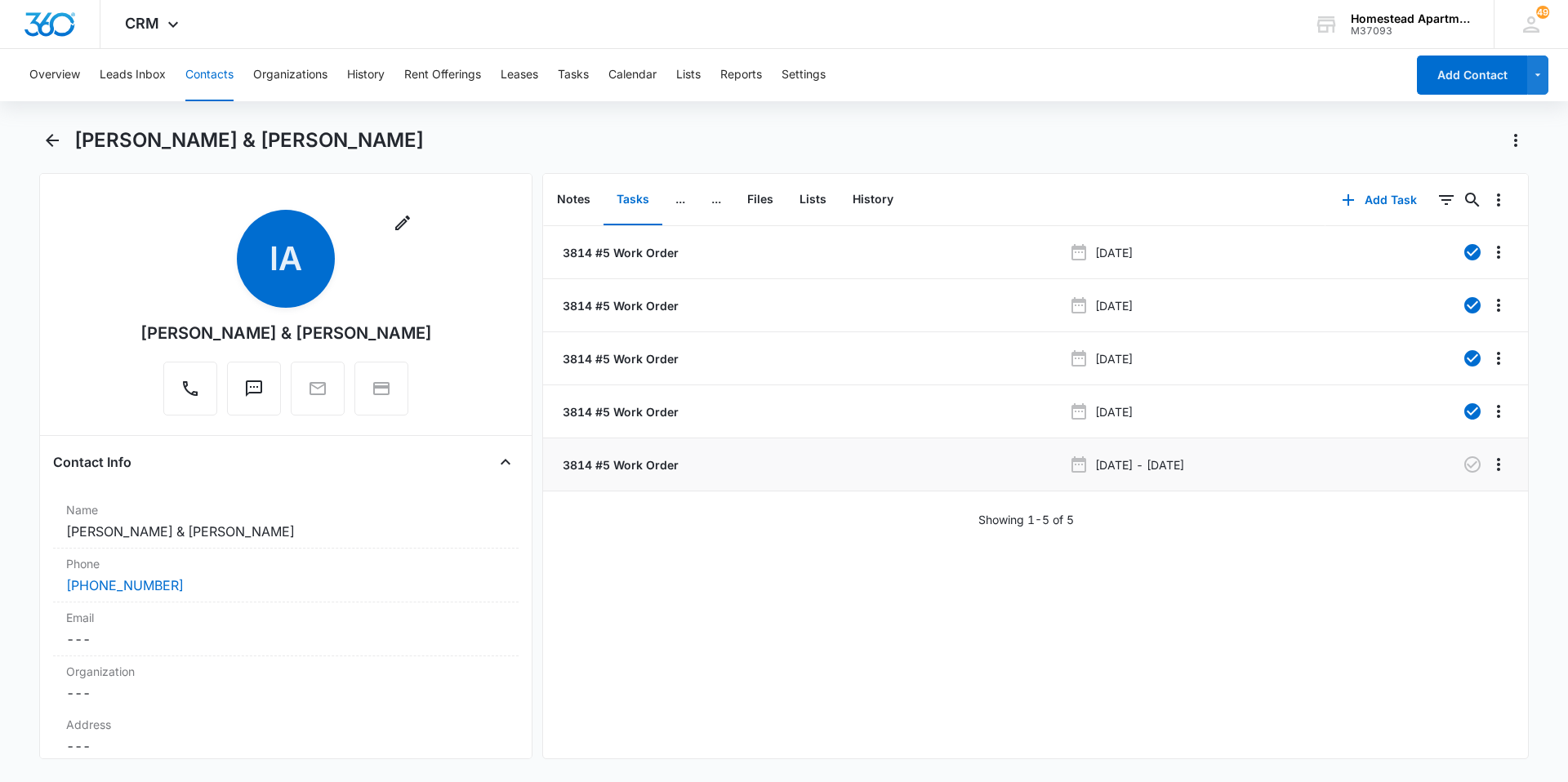
click at [603, 460] on p "3814 #5 Work Order" at bounding box center [619, 465] width 119 height 18
